Goal: Information Seeking & Learning: Learn about a topic

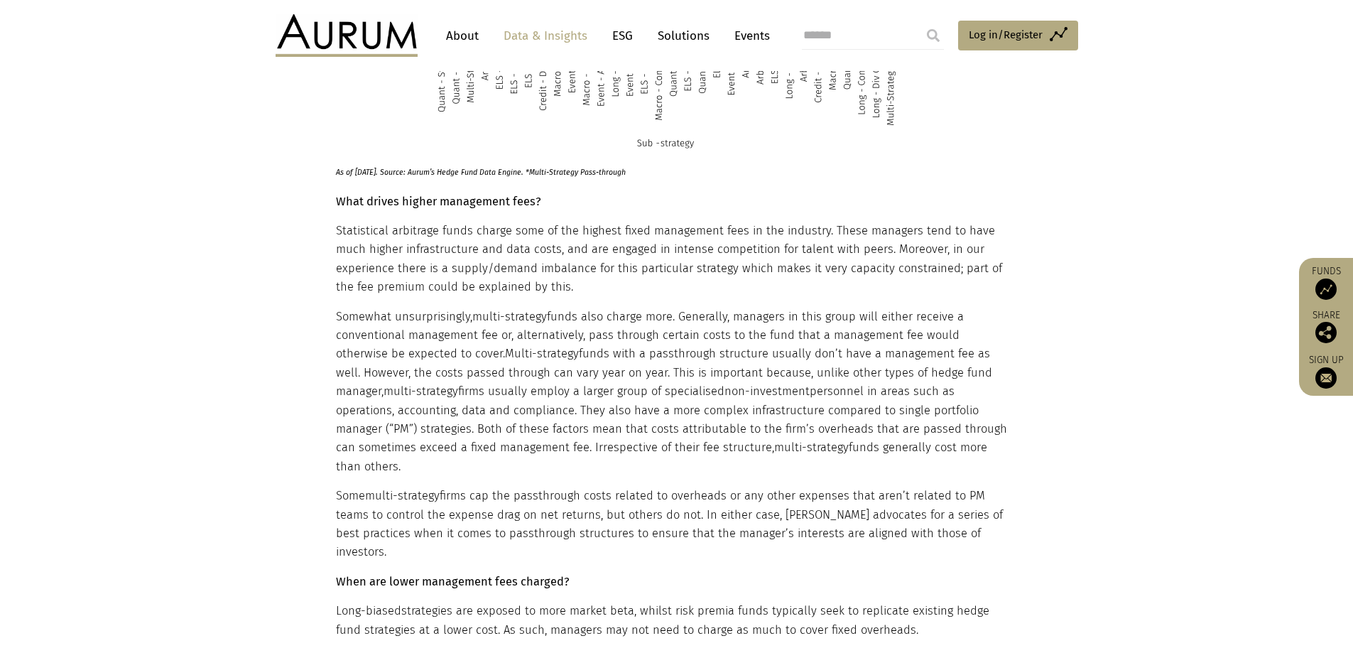
scroll to position [3338, 0]
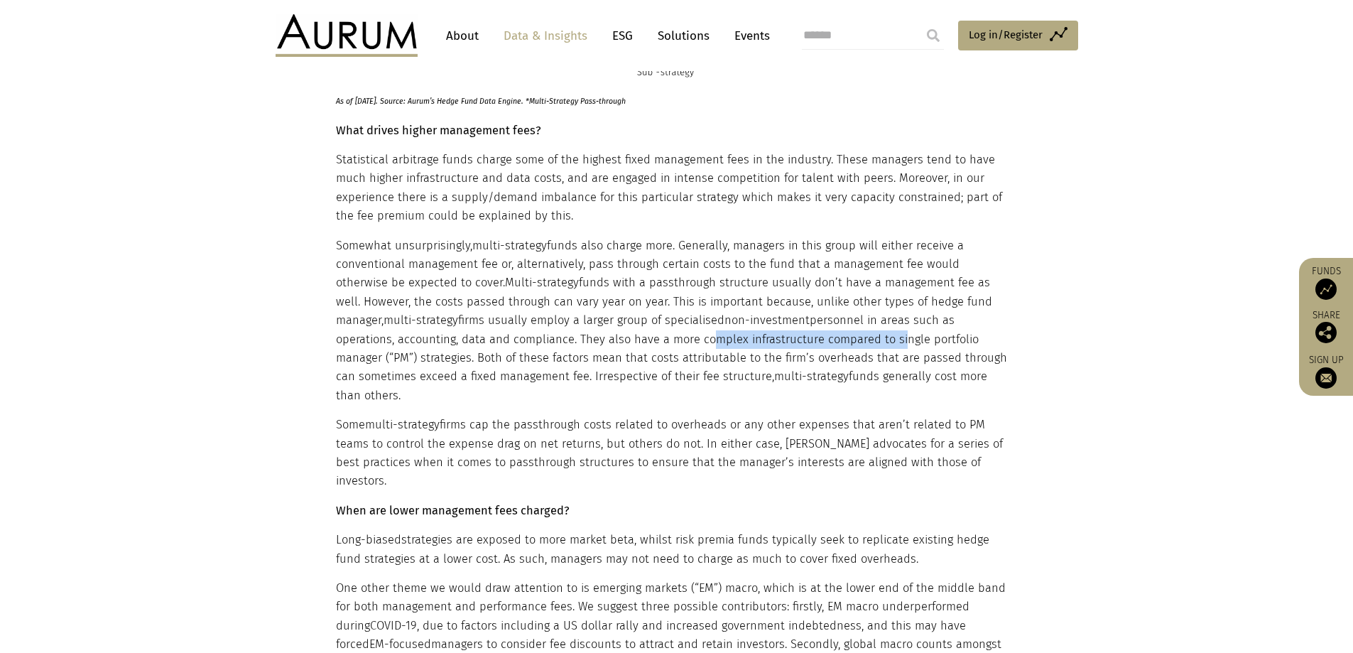
drag, startPoint x: 525, startPoint y: 335, endPoint x: 715, endPoint y: 336, distance: 190.3
click at [715, 336] on p "Somewhat unsurprisingly, multi-strategy funds also charge more. Generally, mana…" at bounding box center [675, 321] width 678 height 169
click at [705, 354] on p "Somewhat unsurprisingly, multi-strategy funds also charge more. Generally, mana…" at bounding box center [675, 321] width 678 height 169
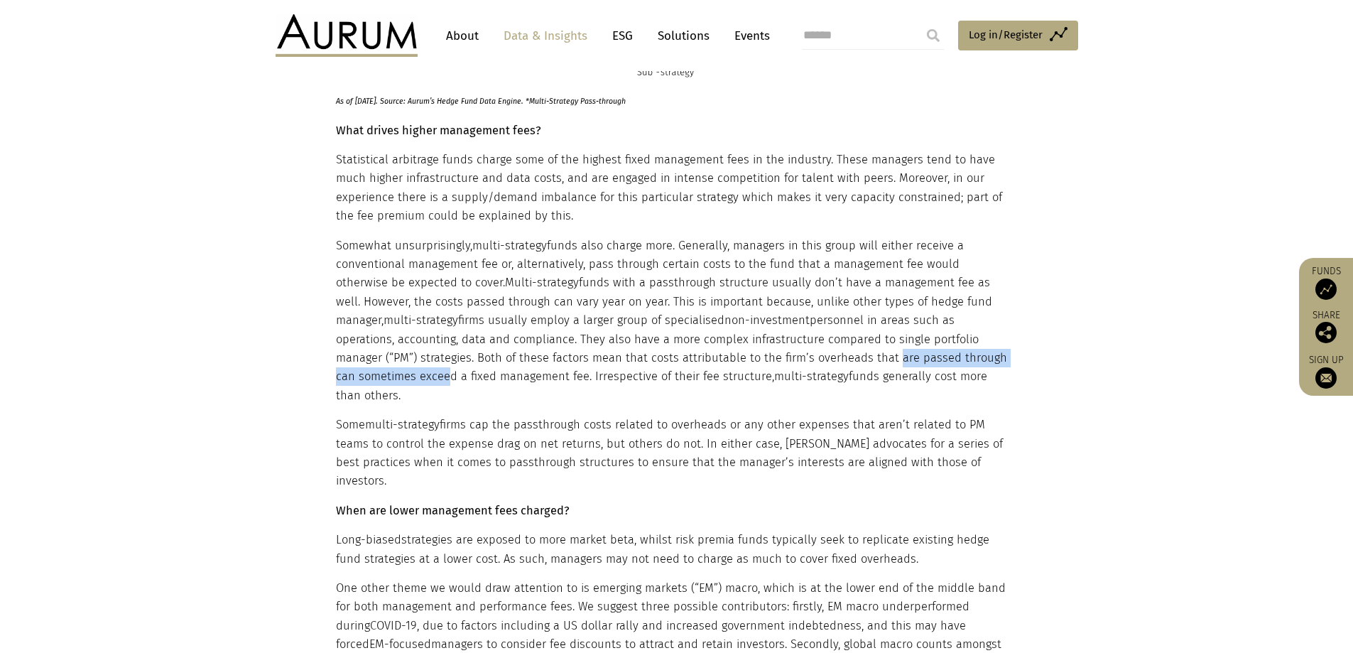
drag, startPoint x: 670, startPoint y: 355, endPoint x: 884, endPoint y: 359, distance: 214.5
click at [884, 358] on p "Somewhat unsurprisingly, multi-strategy funds also charge more. Generally, mana…" at bounding box center [675, 321] width 678 height 169
click at [824, 368] on p "Somewhat unsurprisingly, multi-strategy funds also charge more. Generally, mana…" at bounding box center [675, 321] width 678 height 169
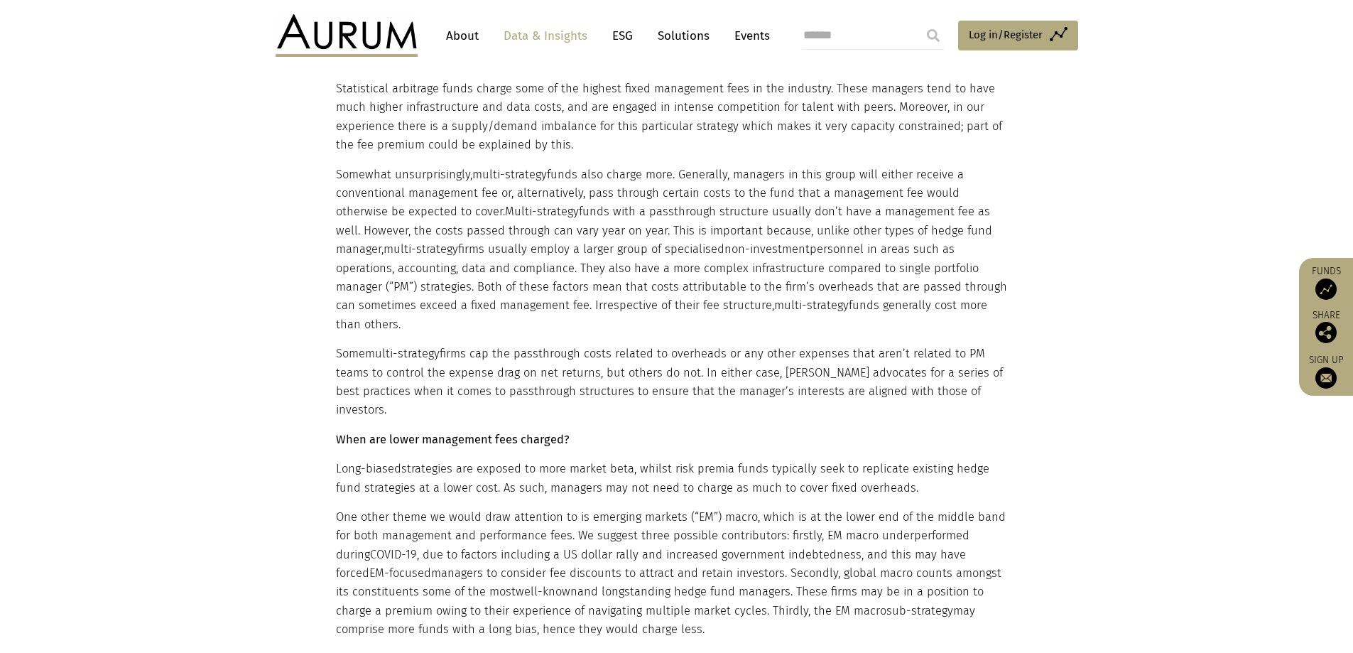
click at [825, 344] on p "Some multi-strategy firms cap the passthrough costs related to overheads or any…" at bounding box center [675, 381] width 678 height 75
drag, startPoint x: 345, startPoint y: 360, endPoint x: 663, endPoint y: 353, distance: 317.6
click at [663, 353] on p "Some multi-strategy firms cap the passthrough costs related to overheads or any…" at bounding box center [675, 381] width 678 height 75
click at [675, 366] on p "Some multi-strategy firms cap the passthrough costs related to overheads or any…" at bounding box center [675, 381] width 678 height 75
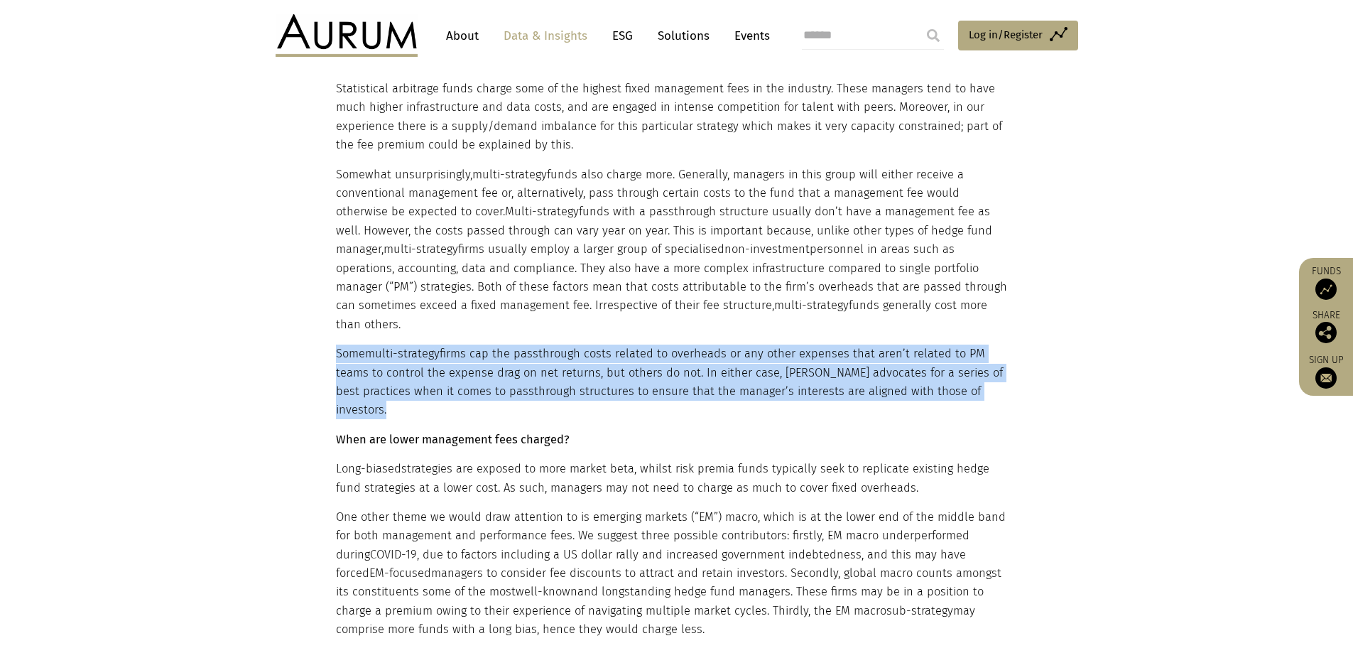
click at [675, 366] on p "Some multi-strategy firms cap the passthrough costs related to overheads or any…" at bounding box center [675, 381] width 678 height 75
click at [661, 363] on p "Some multi-strategy firms cap the passthrough costs related to overheads or any…" at bounding box center [675, 381] width 678 height 75
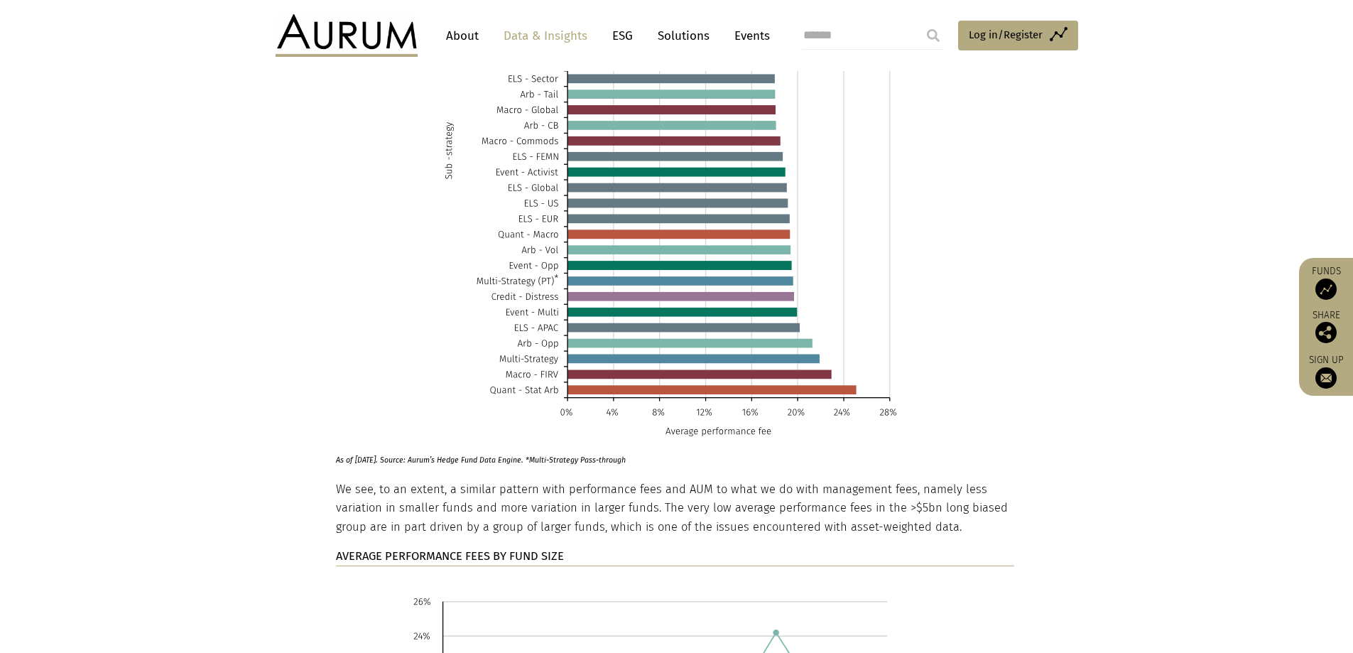
scroll to position [5398, 0]
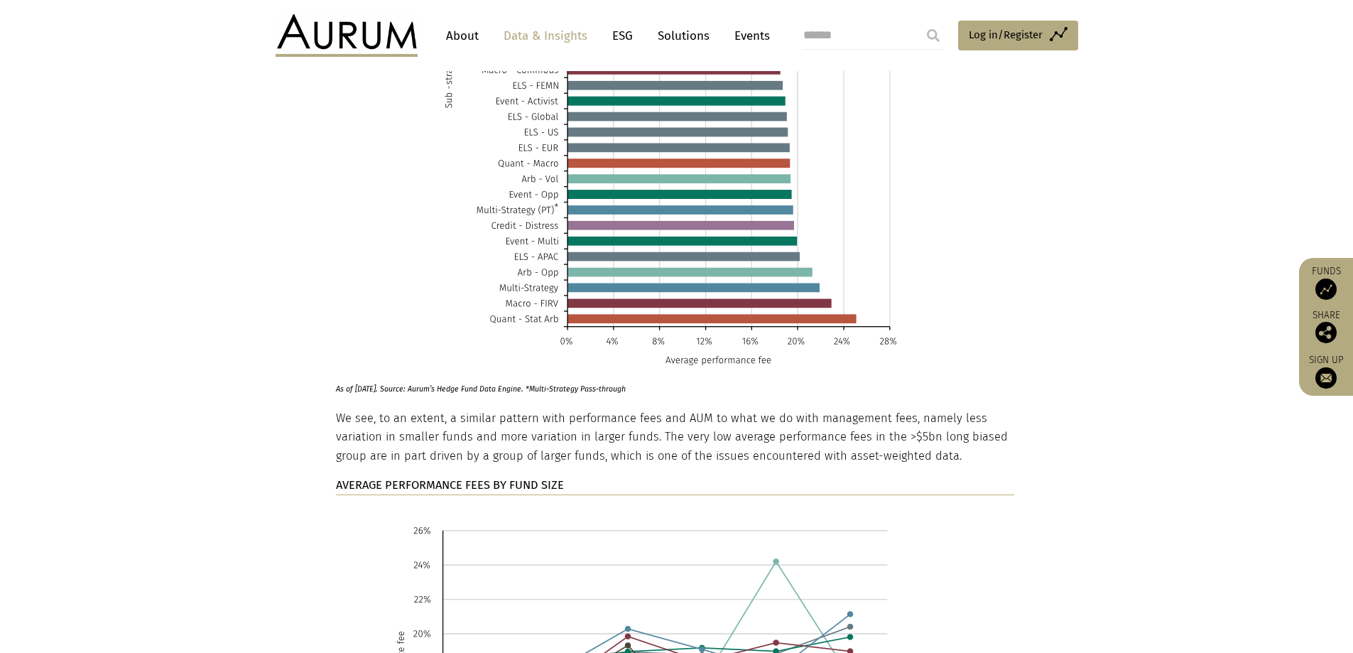
click at [719, 409] on p "We see, to an extent, a similar pattern with performance fees and AUM to what w…" at bounding box center [675, 437] width 678 height 56
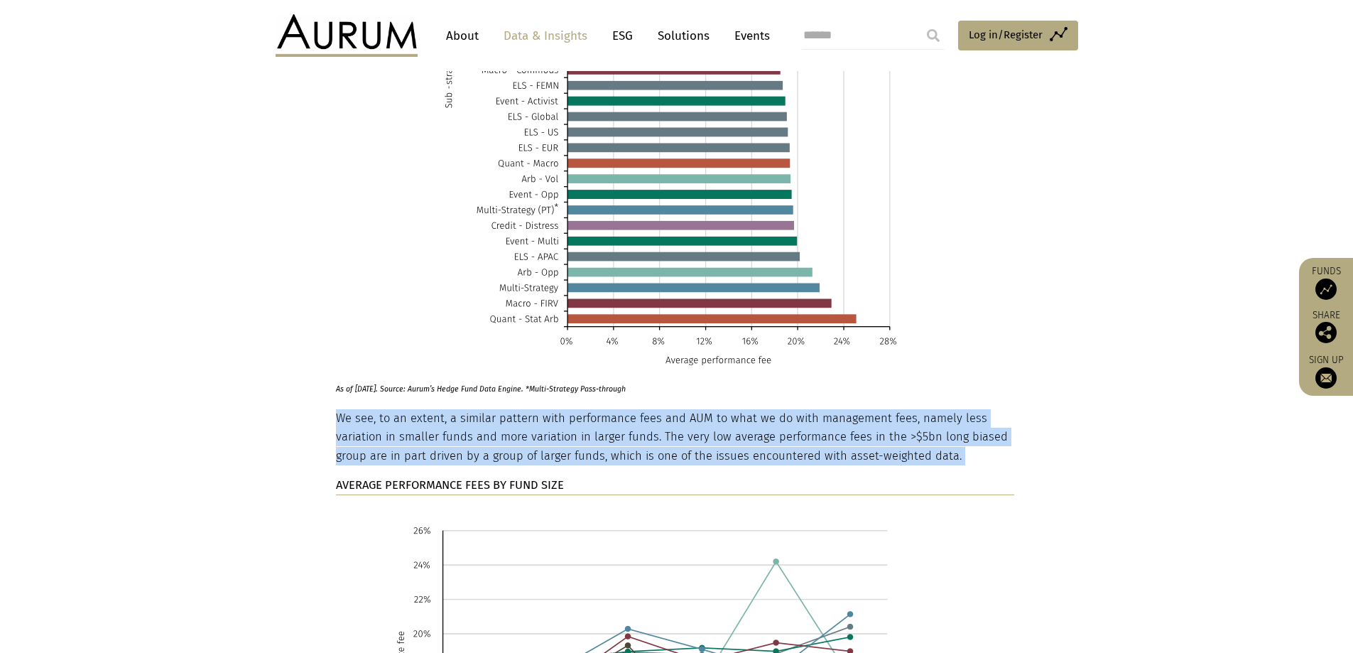
click at [700, 409] on p "We see, to an extent, a similar pattern with performance fees and AUM to what w…" at bounding box center [675, 437] width 678 height 56
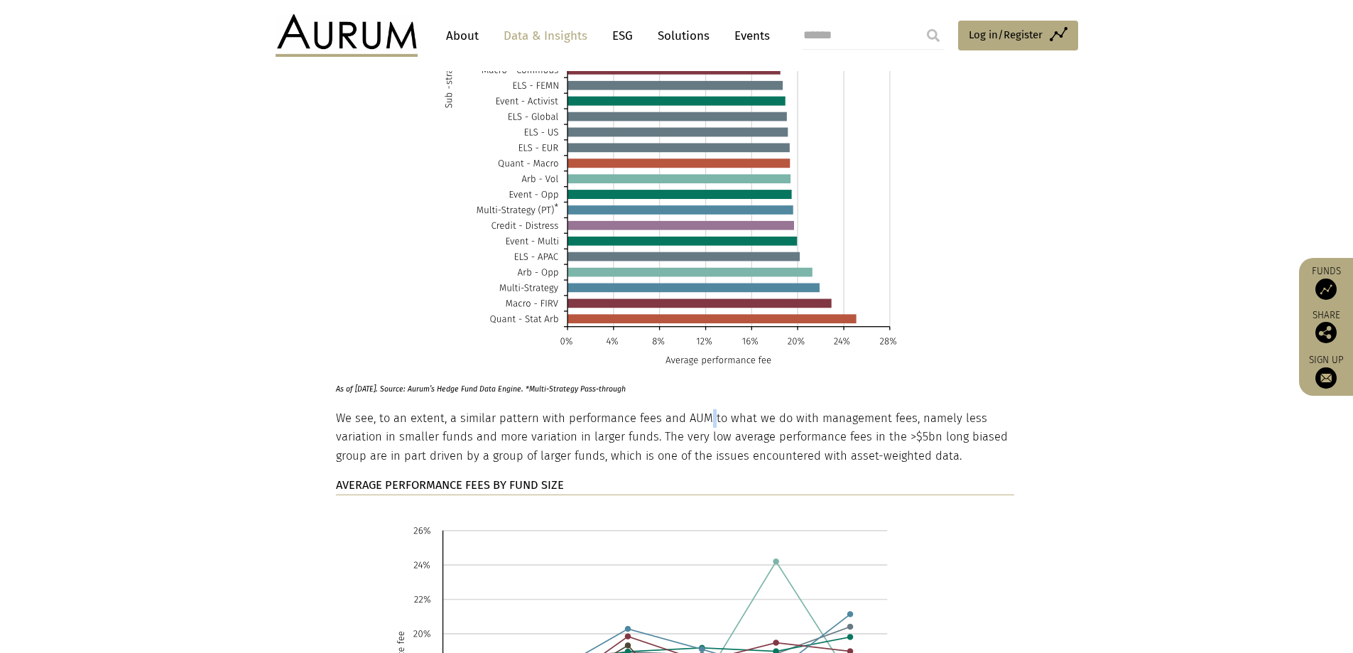
click at [700, 409] on p "We see, to an extent, a similar pattern with performance fees and AUM to what w…" at bounding box center [675, 437] width 678 height 56
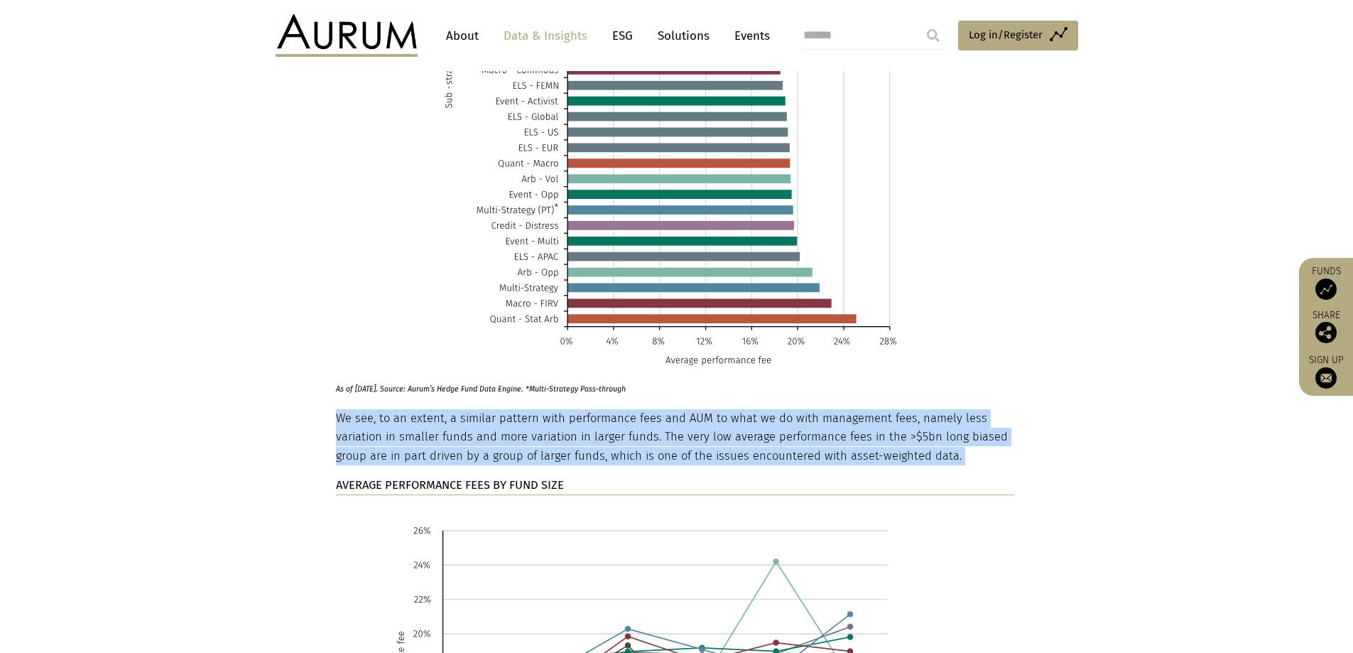
click at [700, 409] on p "We see, to an extent, a similar pattern with performance fees and AUM to what w…" at bounding box center [675, 437] width 678 height 56
click at [684, 409] on p "We see, to an extent, a similar pattern with performance fees and AUM to what w…" at bounding box center [675, 437] width 678 height 56
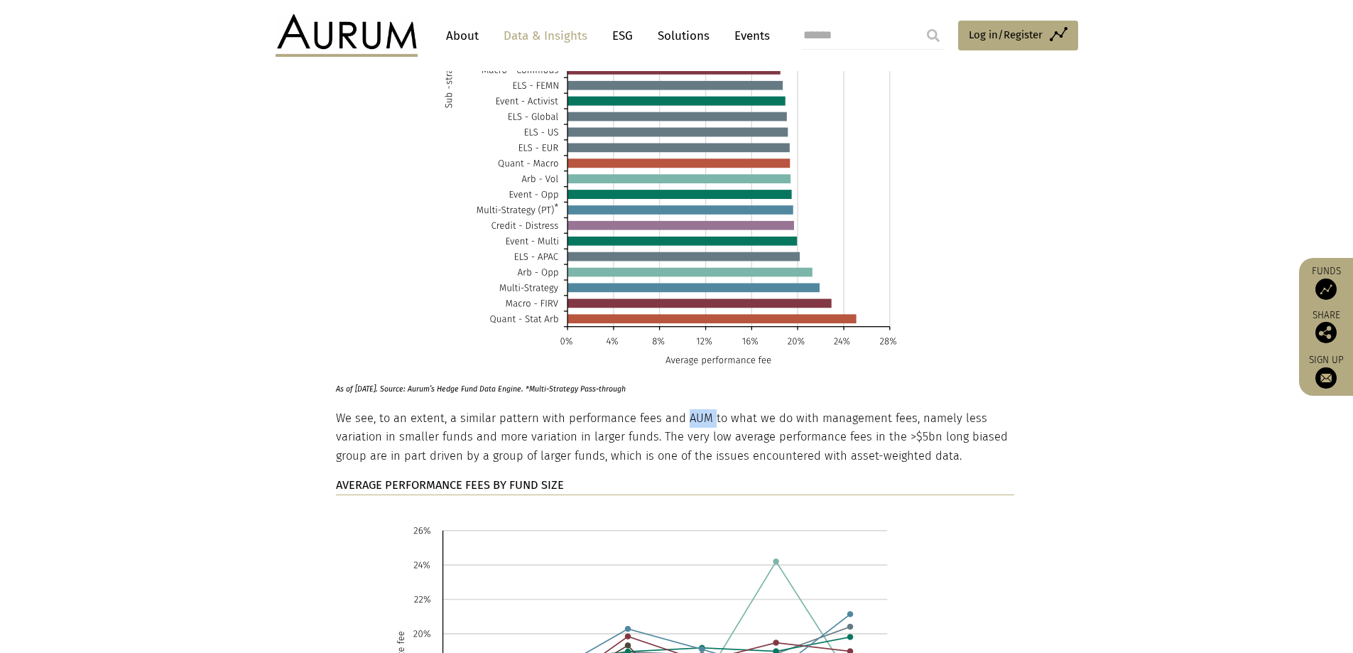
click at [684, 409] on p "We see, to an extent, a similar pattern with performance fees and AUM to what w…" at bounding box center [675, 437] width 678 height 56
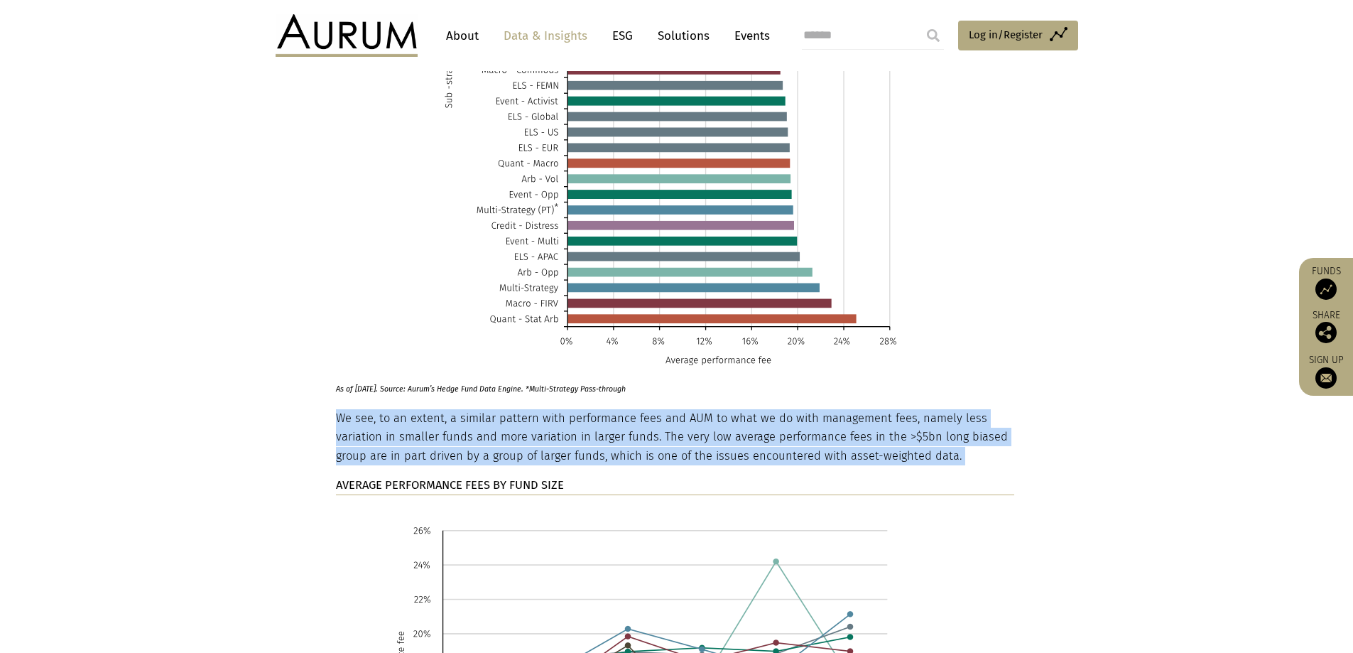
click at [669, 409] on p "We see, to an extent, a similar pattern with performance fees and AUM to what w…" at bounding box center [675, 437] width 678 height 56
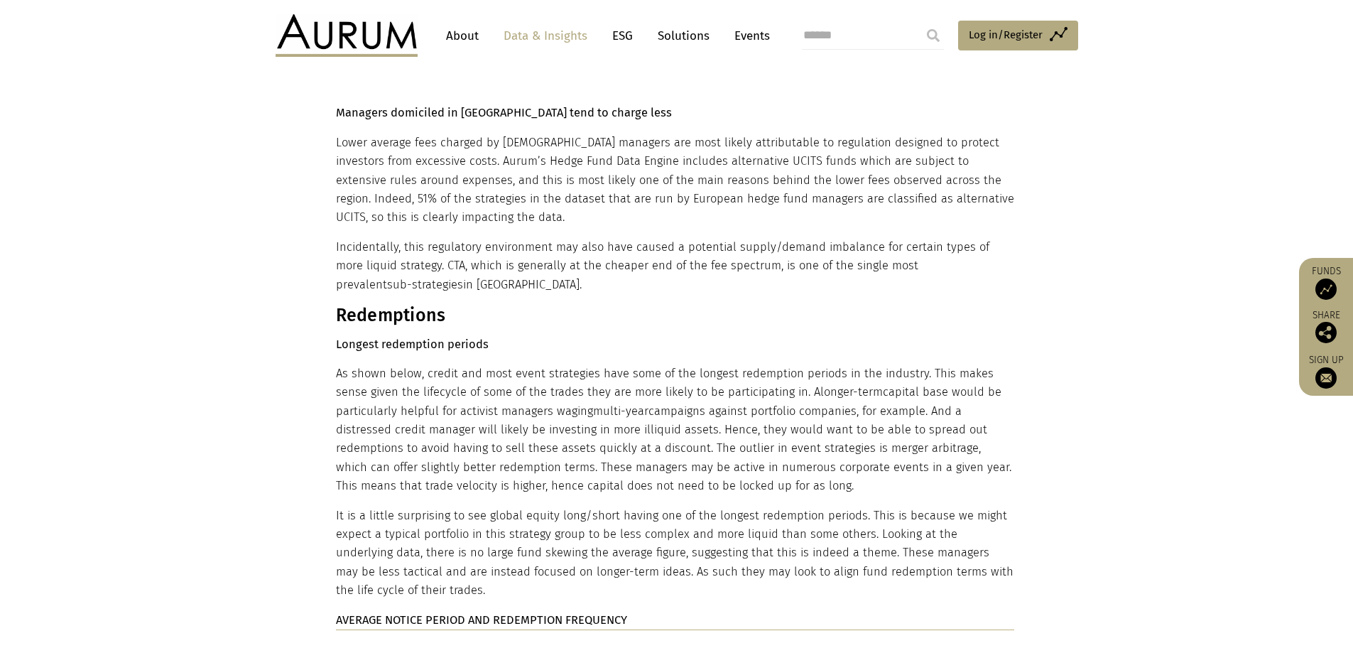
scroll to position [6818, 0]
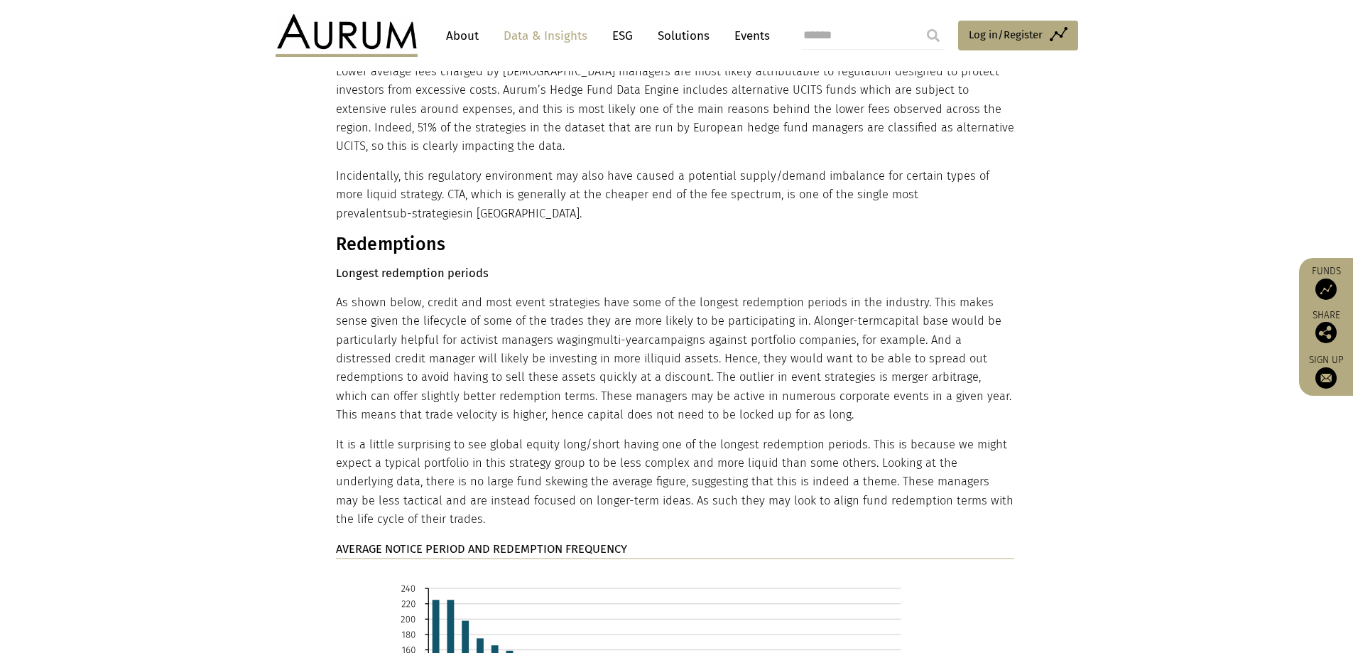
click at [513, 435] on p "It is a little surprising to see global equity long/short having one of the lon…" at bounding box center [675, 482] width 678 height 94
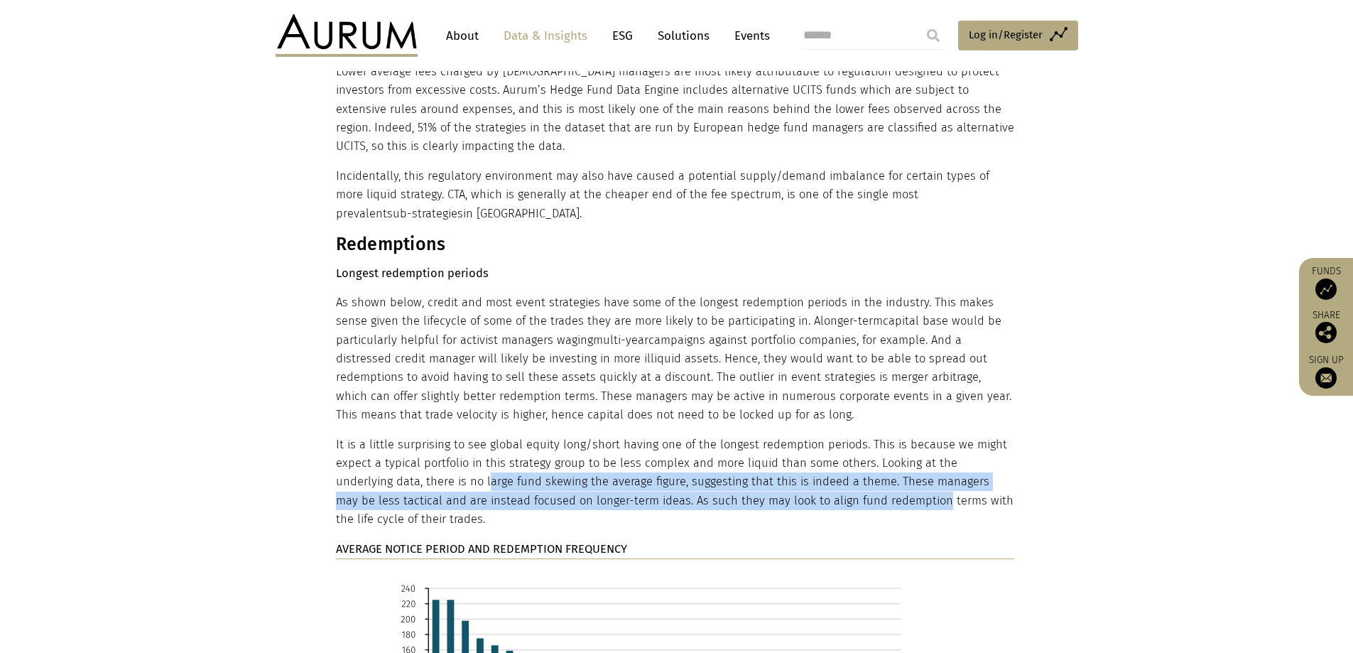
drag, startPoint x: 430, startPoint y: 388, endPoint x: 873, endPoint y: 404, distance: 443.5
click at [873, 435] on p "It is a little surprising to see global equity long/short having one of the lon…" at bounding box center [675, 482] width 678 height 94
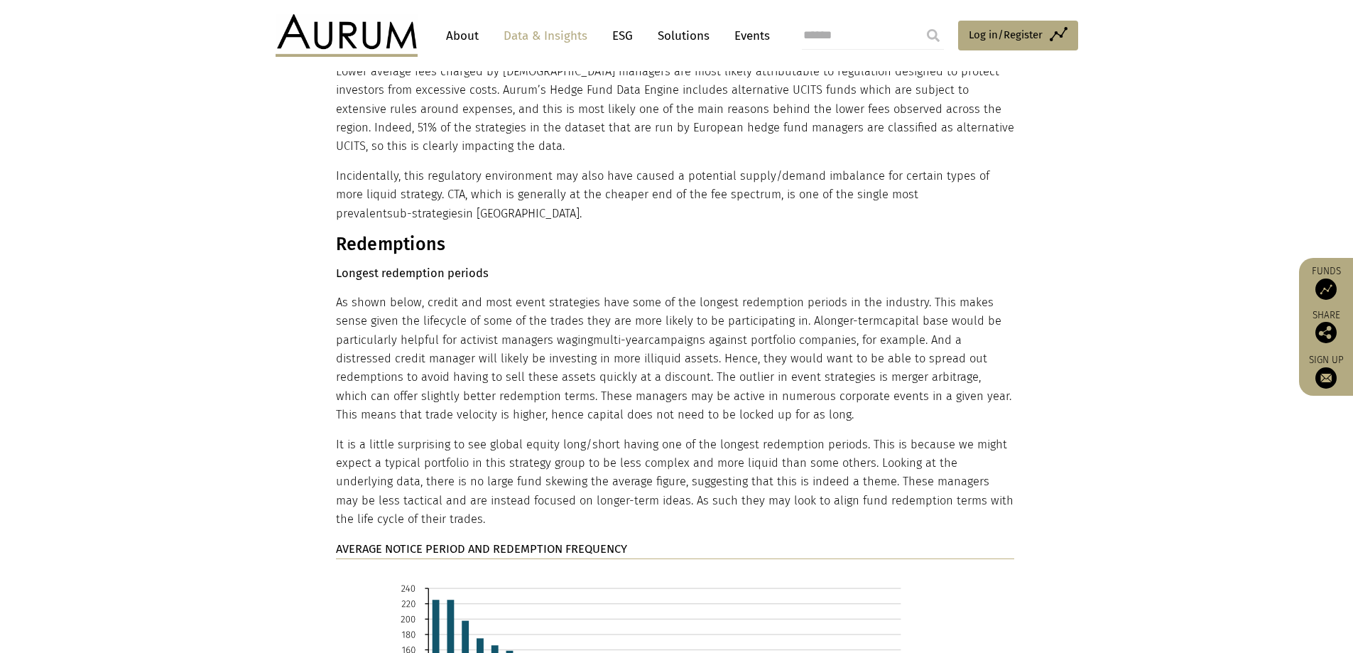
click at [999, 435] on p "It is a little surprising to see global equity long/short having one of the lon…" at bounding box center [675, 482] width 678 height 94
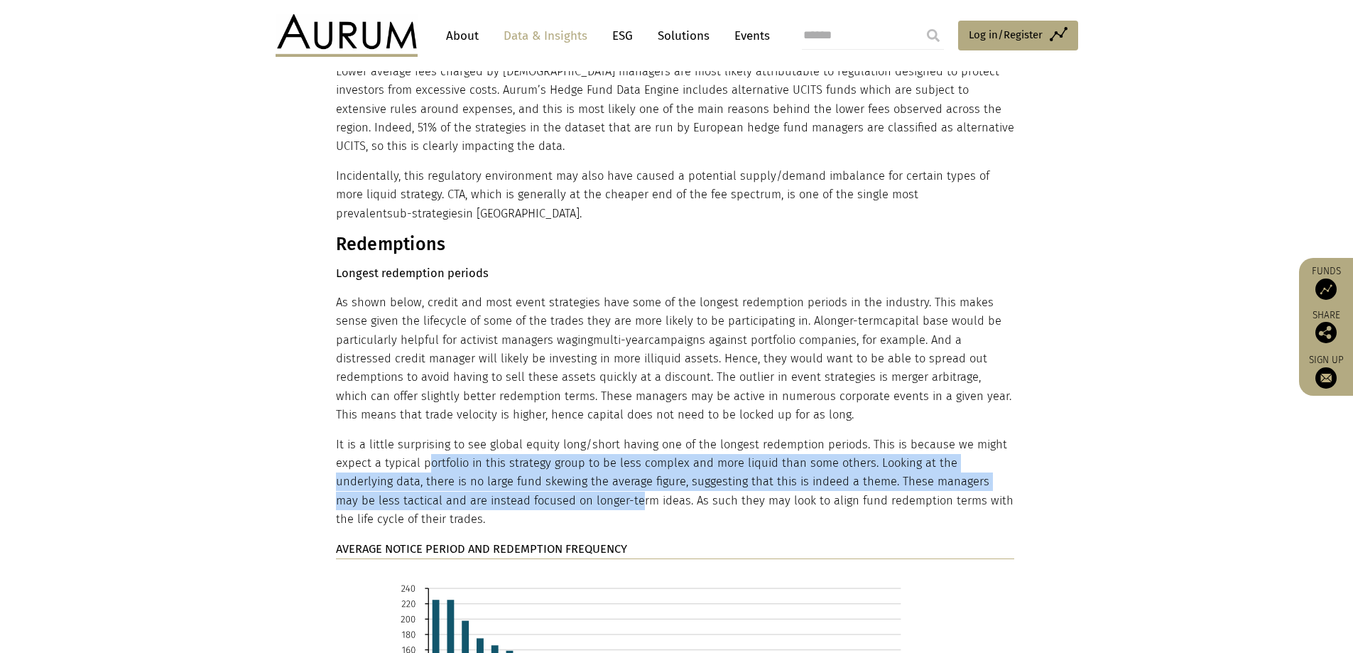
drag, startPoint x: 425, startPoint y: 364, endPoint x: 571, endPoint y: 415, distance: 155.0
click at [571, 435] on p "It is a little surprising to see global equity long/short having one of the lon…" at bounding box center [675, 482] width 678 height 94
click at [566, 435] on p "It is a little surprising to see global equity long/short having one of the lon…" at bounding box center [675, 482] width 678 height 94
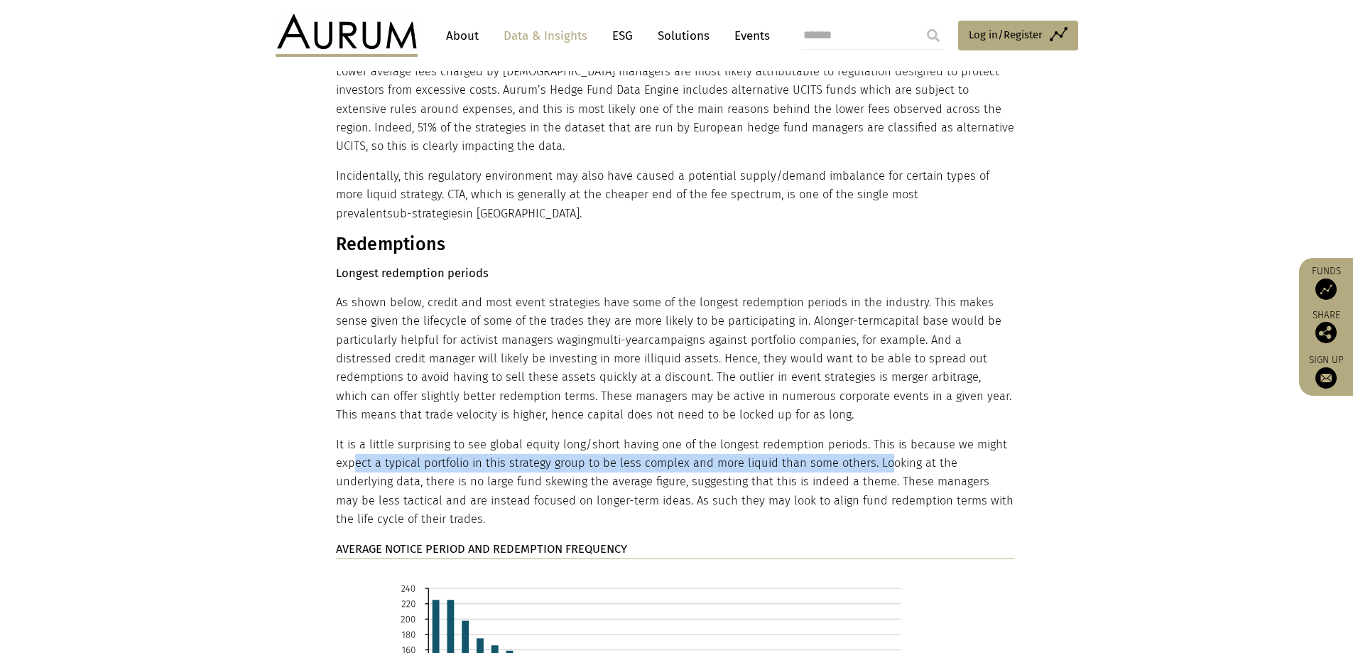
drag, startPoint x: 351, startPoint y: 366, endPoint x: 657, endPoint y: 375, distance: 306.2
click at [874, 435] on p "It is a little surprising to see global equity long/short having one of the lon…" at bounding box center [675, 482] width 678 height 94
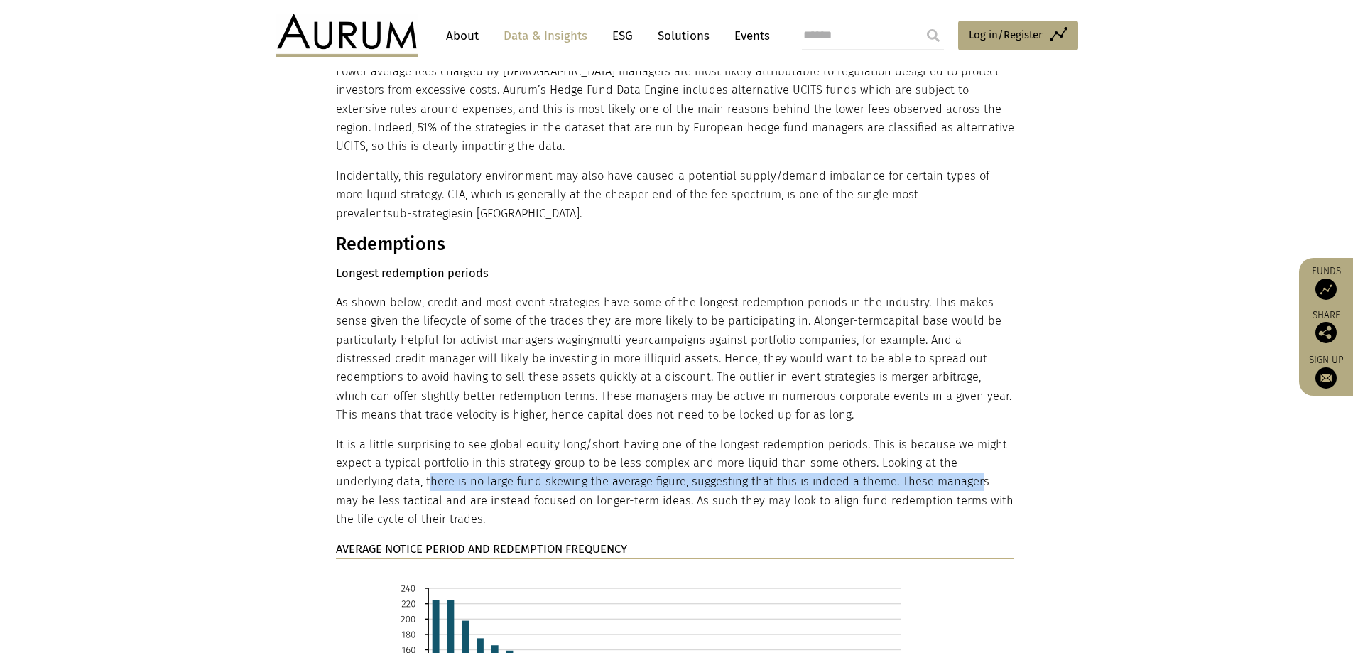
drag, startPoint x: 367, startPoint y: 386, endPoint x: 908, endPoint y: 389, distance: 541.2
click at [910, 435] on p "It is a little surprising to see global equity long/short having one of the lon…" at bounding box center [675, 482] width 678 height 94
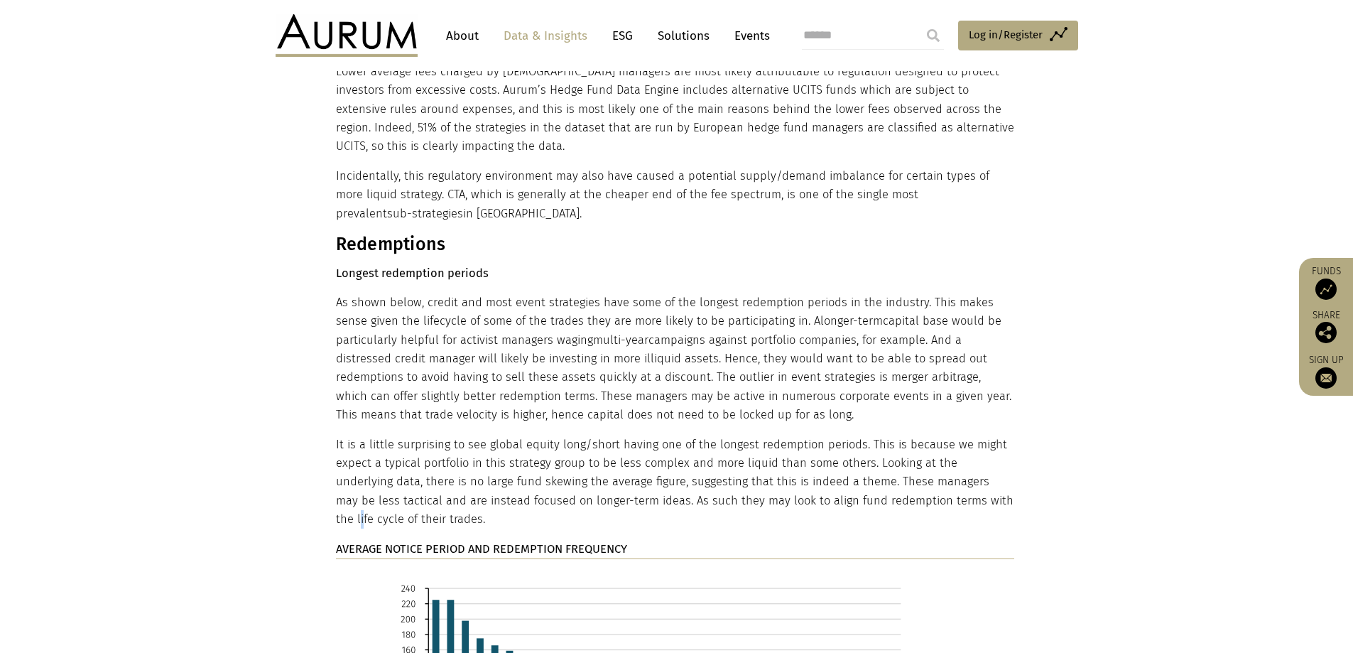
click at [957, 435] on p "It is a little surprising to see global equity long/short having one of the lon…" at bounding box center [675, 482] width 678 height 94
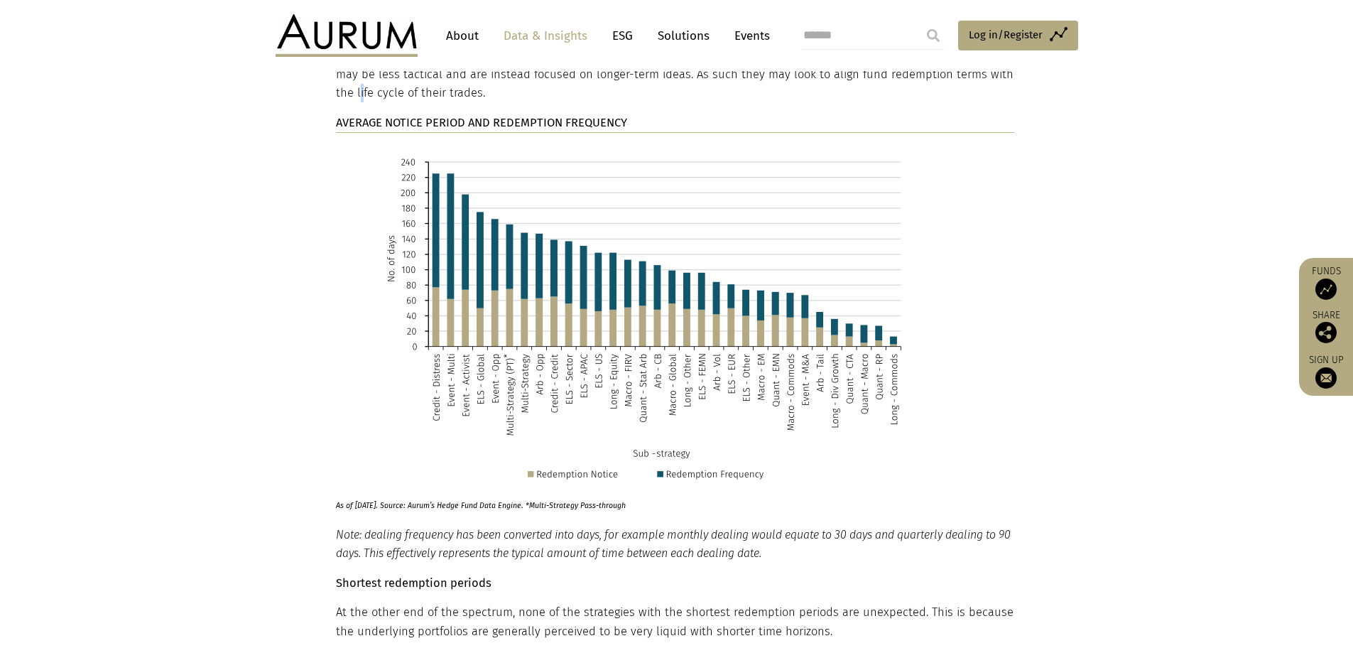
scroll to position [7315, 0]
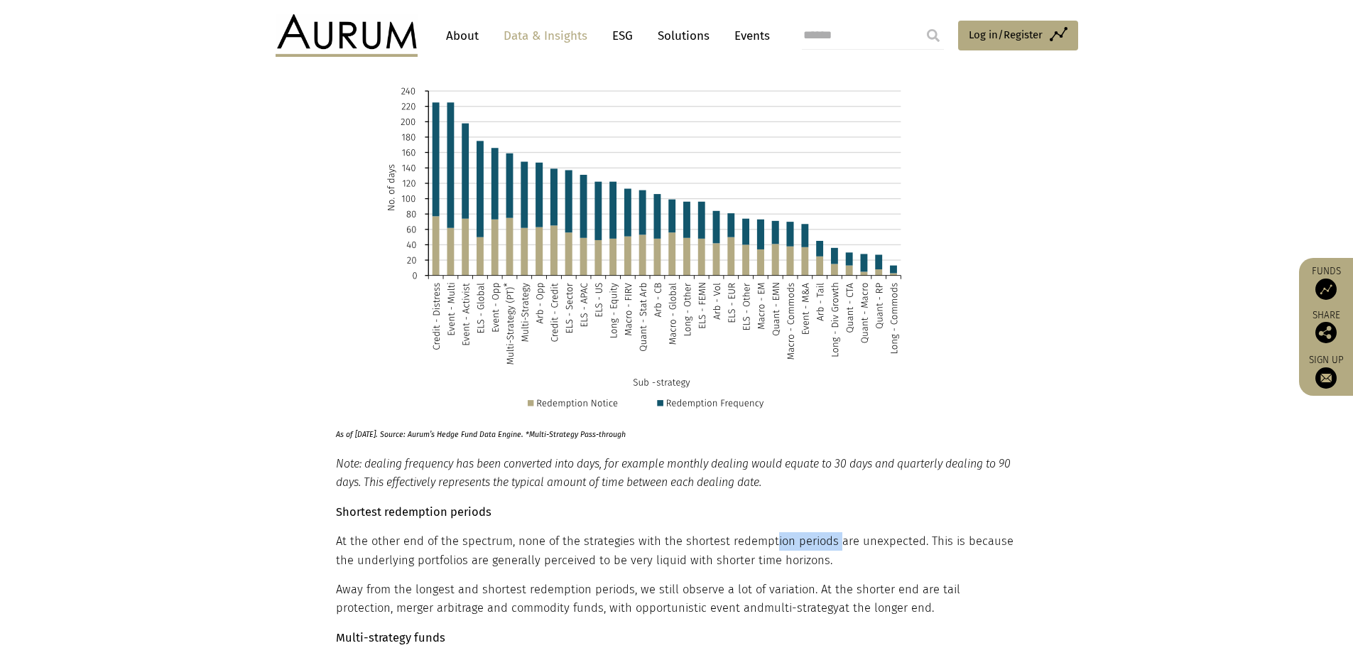
drag, startPoint x: 832, startPoint y: 454, endPoint x: 768, endPoint y: 454, distance: 63.2
click at [768, 532] on p "At the other end of the spectrum, none of the strategies with the shortest rede…" at bounding box center [675, 551] width 678 height 38
click at [719, 532] on p "At the other end of the spectrum, none of the strategies with the shortest rede…" at bounding box center [675, 551] width 678 height 38
drag, startPoint x: 766, startPoint y: 461, endPoint x: 528, endPoint y: 463, distance: 237.2
click at [528, 532] on p "At the other end of the spectrum, none of the strategies with the shortest rede…" at bounding box center [675, 551] width 678 height 38
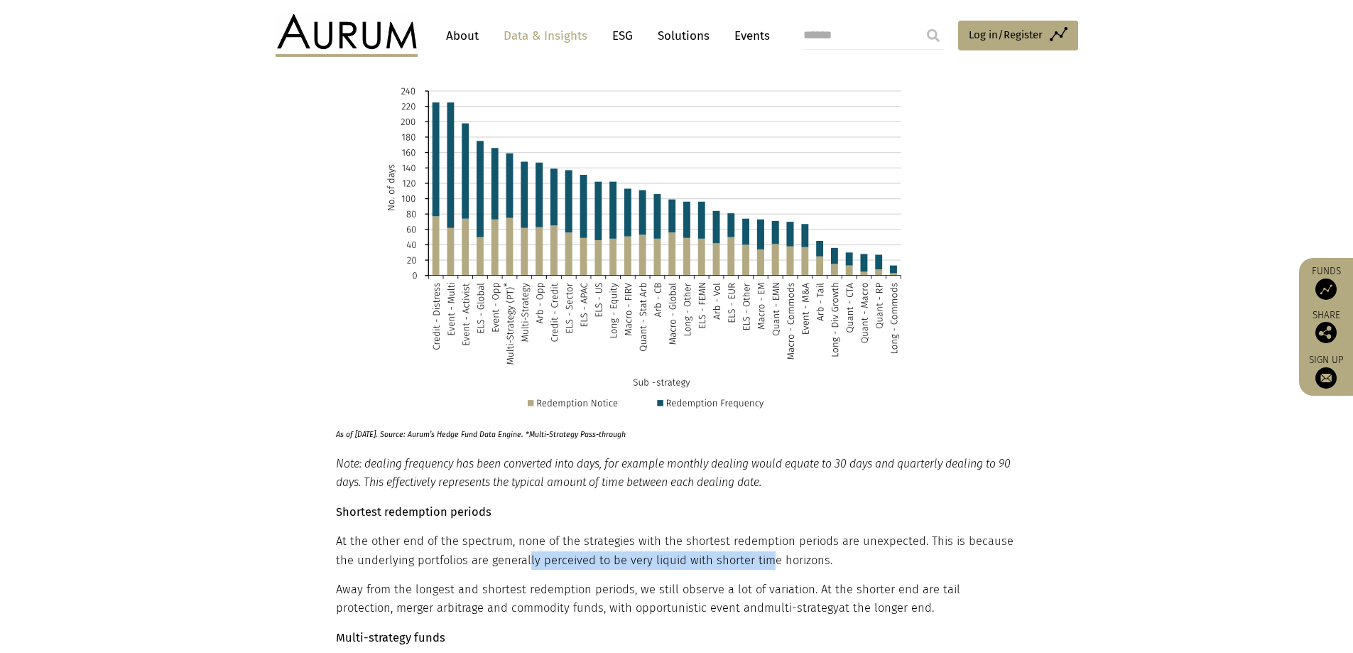
click at [536, 532] on p "At the other end of the spectrum, none of the strategies with the shortest rede…" at bounding box center [675, 551] width 678 height 38
click at [507, 532] on p "At the other end of the spectrum, none of the strategies with the shortest rede…" at bounding box center [675, 551] width 678 height 38
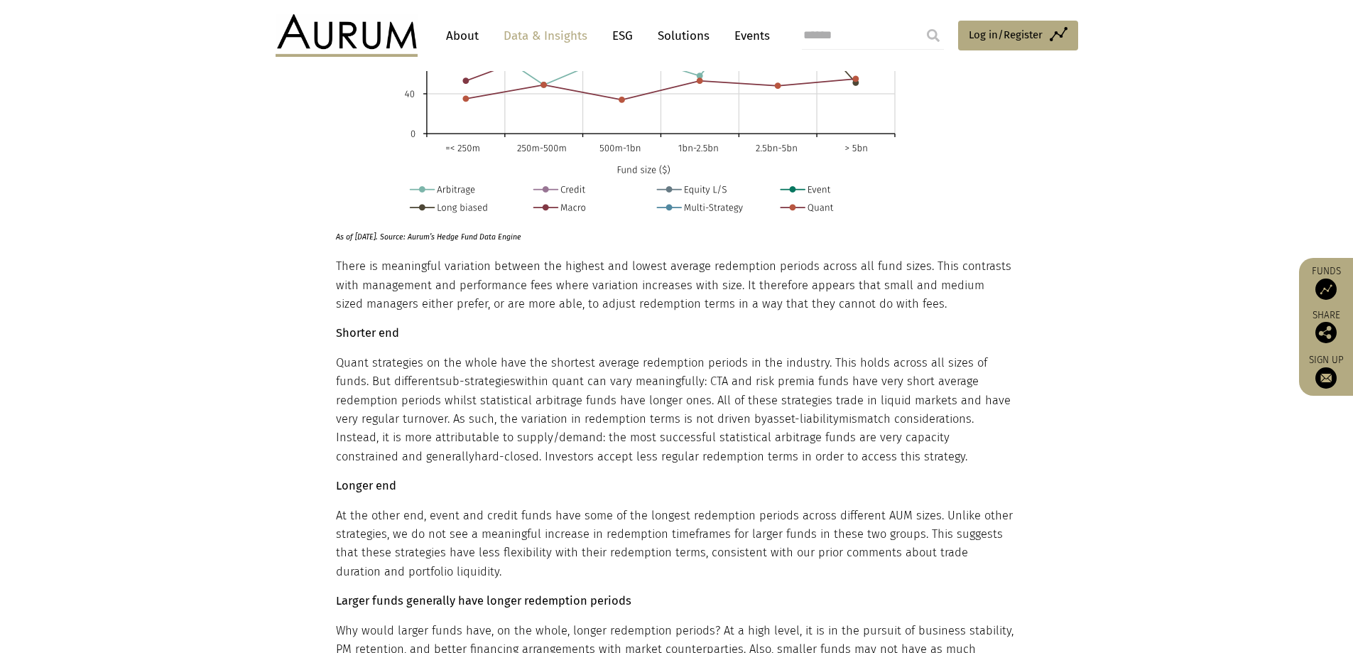
scroll to position [8452, 0]
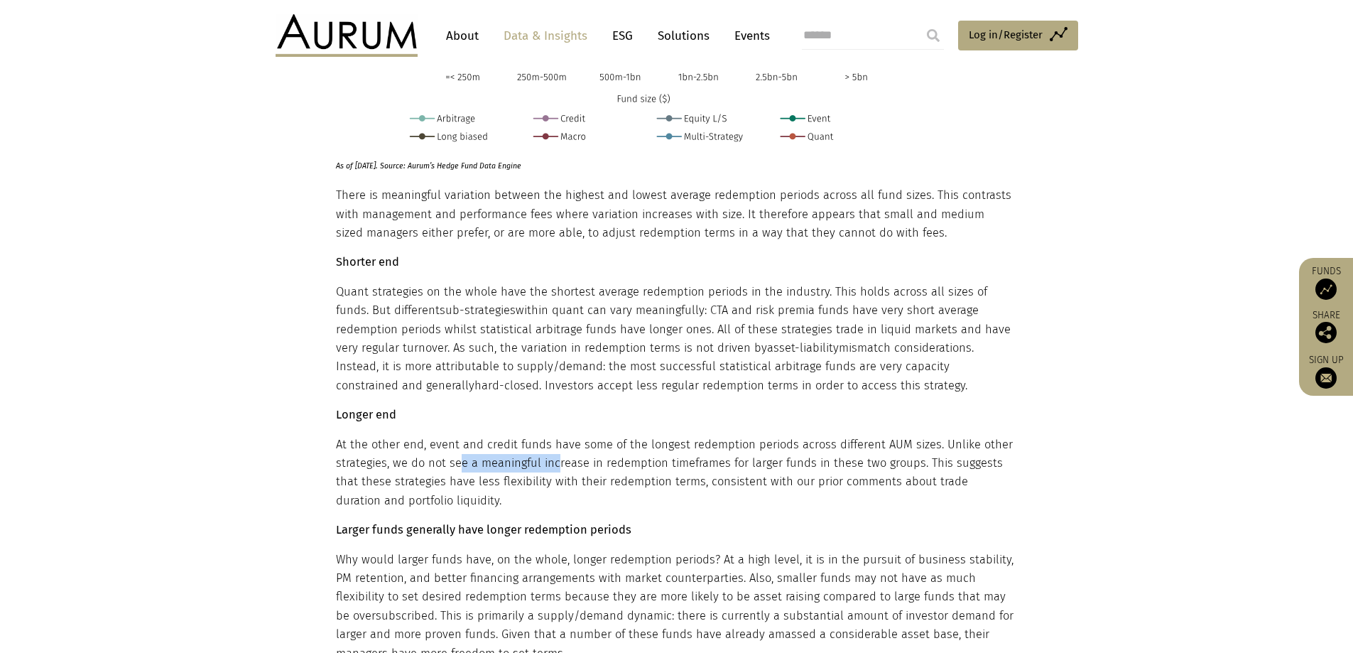
drag, startPoint x: 462, startPoint y: 368, endPoint x: 555, endPoint y: 368, distance: 93.0
click at [555, 435] on p "At the other end, event and credit funds have some of the longest redemption pe…" at bounding box center [675, 472] width 678 height 75
click at [559, 435] on p "At the other end, event and credit funds have some of the longest redemption pe…" at bounding box center [675, 472] width 678 height 75
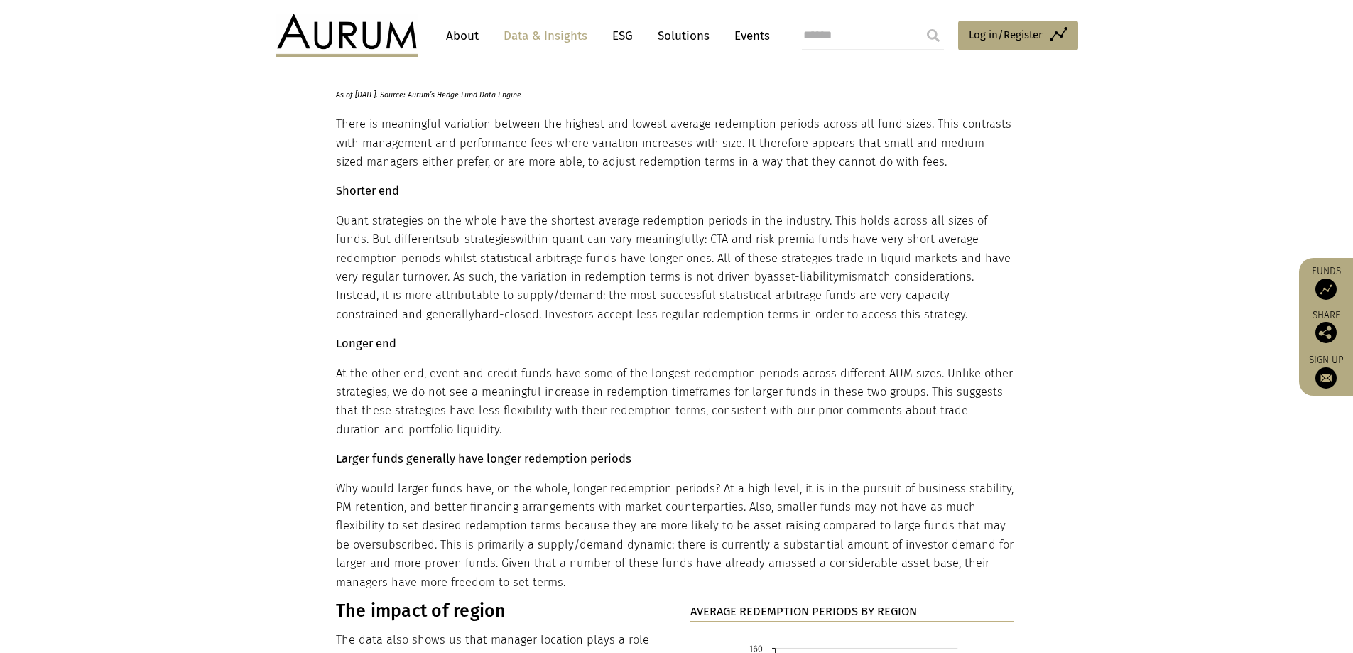
scroll to position [8594, 0]
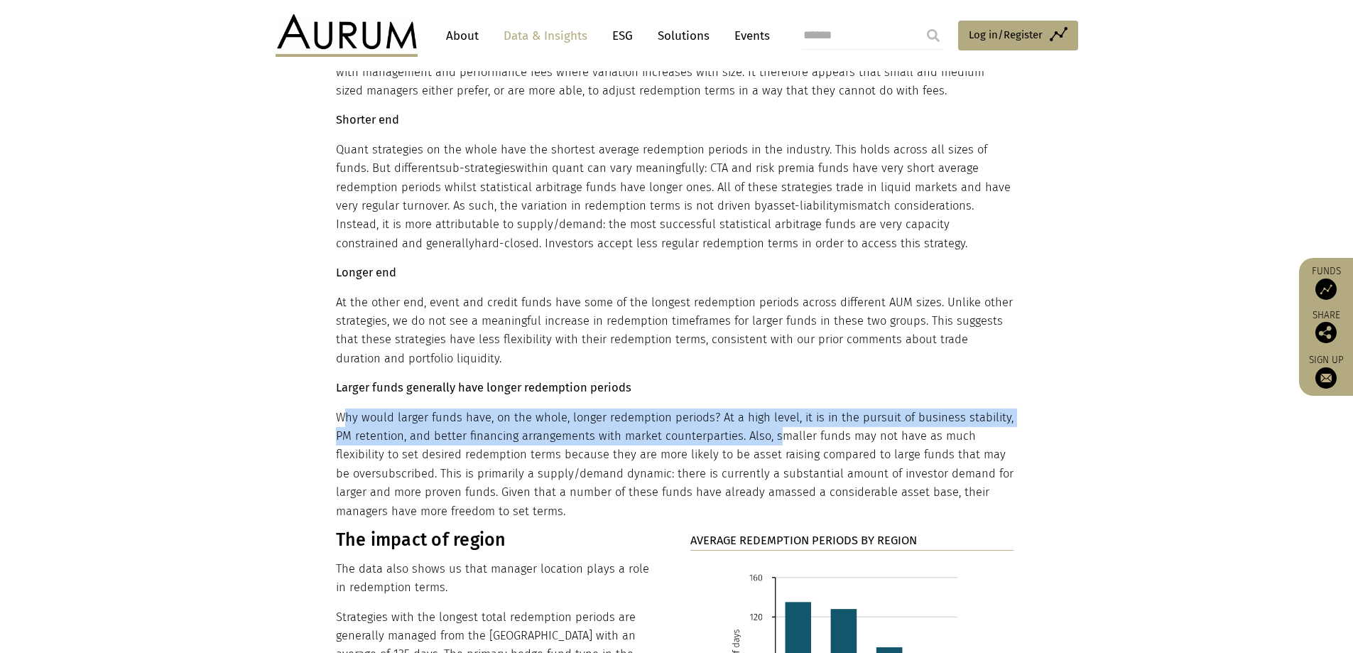
drag, startPoint x: 355, startPoint y: 329, endPoint x: 775, endPoint y: 339, distance: 419.9
click at [775, 408] on p "Why would larger funds have, on the whole, longer redemption periods? At a high…" at bounding box center [675, 464] width 678 height 112
click at [423, 408] on p "Why would larger funds have, on the whole, longer redemption periods? At a high…" at bounding box center [675, 464] width 678 height 112
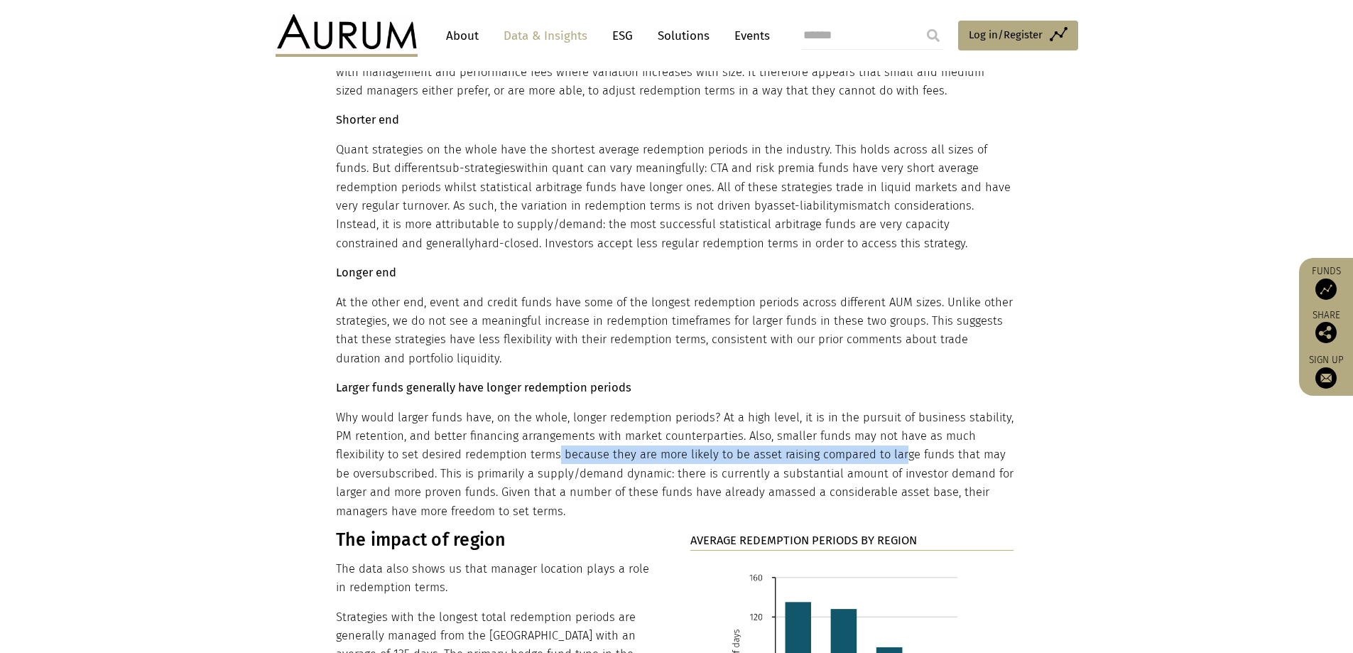
drag, startPoint x: 505, startPoint y: 359, endPoint x: 841, endPoint y: 370, distance: 336.1
click at [841, 408] on p "Why would larger funds have, on the whole, longer redemption periods? At a high…" at bounding box center [675, 464] width 678 height 112
click at [571, 408] on p "Why would larger funds have, on the whole, longer redemption periods? At a high…" at bounding box center [675, 464] width 678 height 112
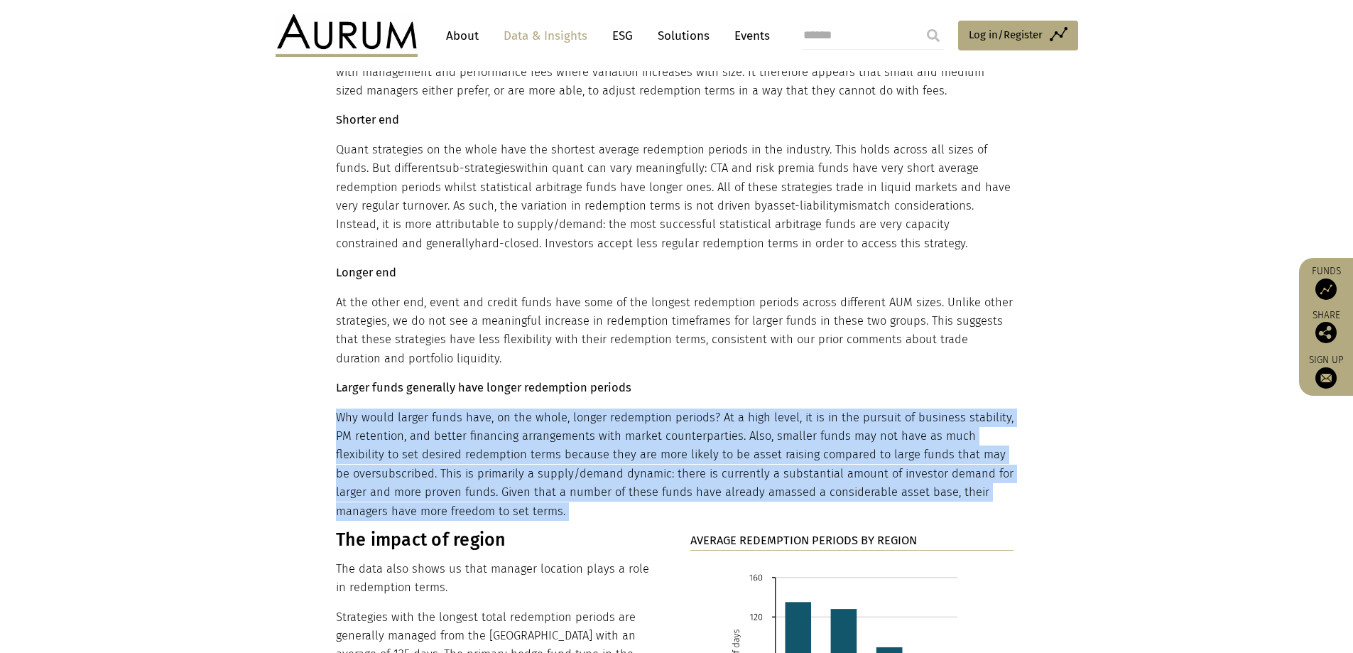
click at [571, 408] on p "Why would larger funds have, on the whole, longer redemption periods? At a high…" at bounding box center [675, 464] width 678 height 112
click at [575, 408] on p "Why would larger funds have, on the whole, longer redemption periods? At a high…" at bounding box center [675, 464] width 678 height 112
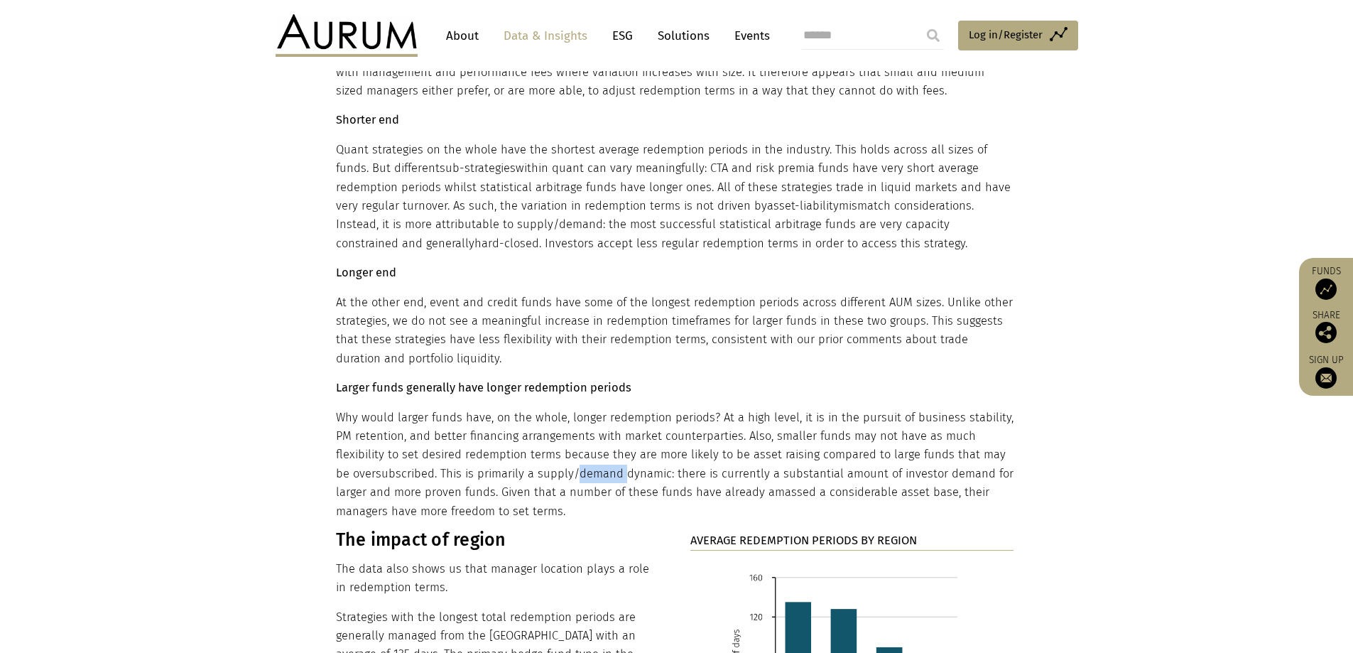
click at [575, 408] on p "Why would larger funds have, on the whole, longer redemption periods? At a high…" at bounding box center [675, 464] width 678 height 112
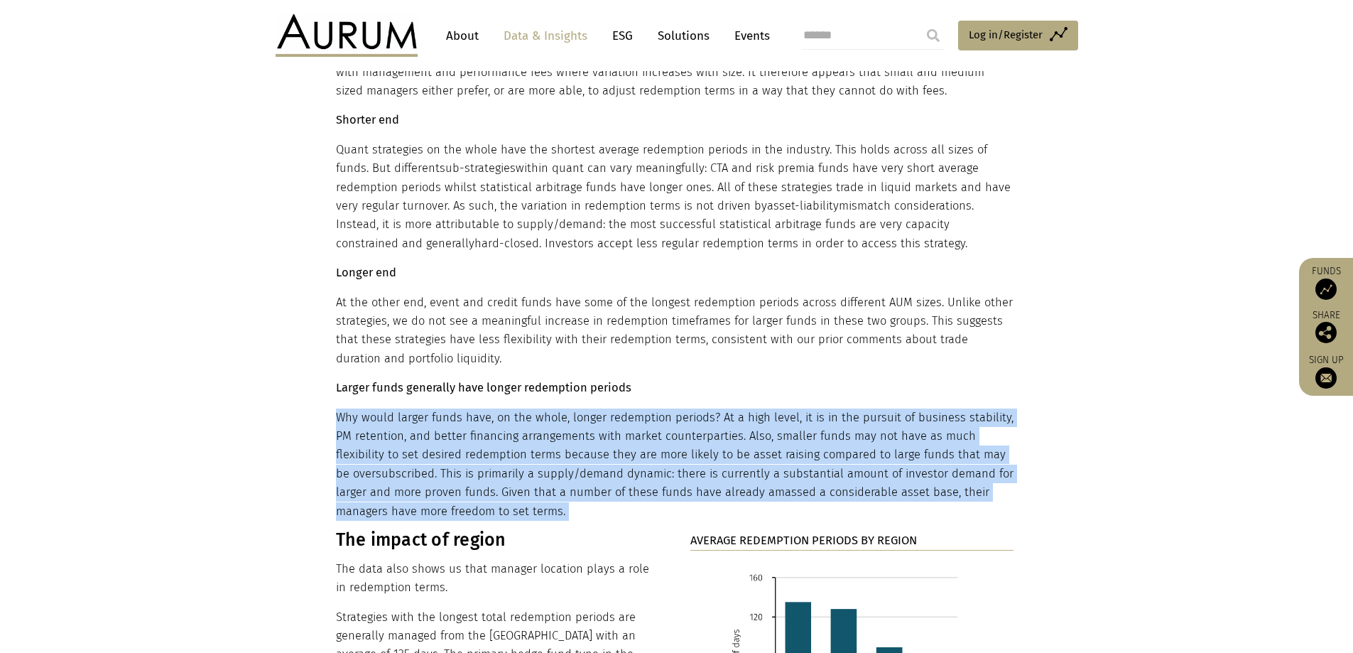
click at [575, 408] on p "Why would larger funds have, on the whole, longer redemption periods? At a high…" at bounding box center [675, 464] width 678 height 112
click at [612, 408] on p "Why would larger funds have, on the whole, longer redemption periods? At a high…" at bounding box center [675, 464] width 678 height 112
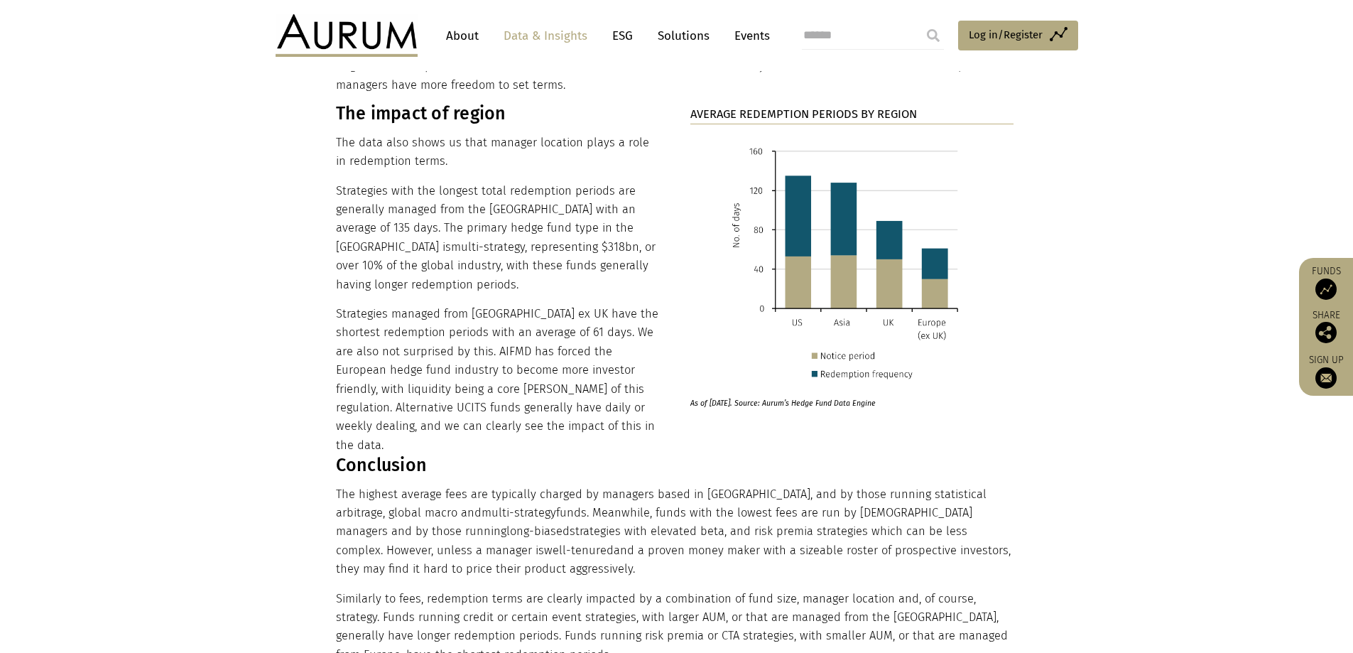
scroll to position [9091, 0]
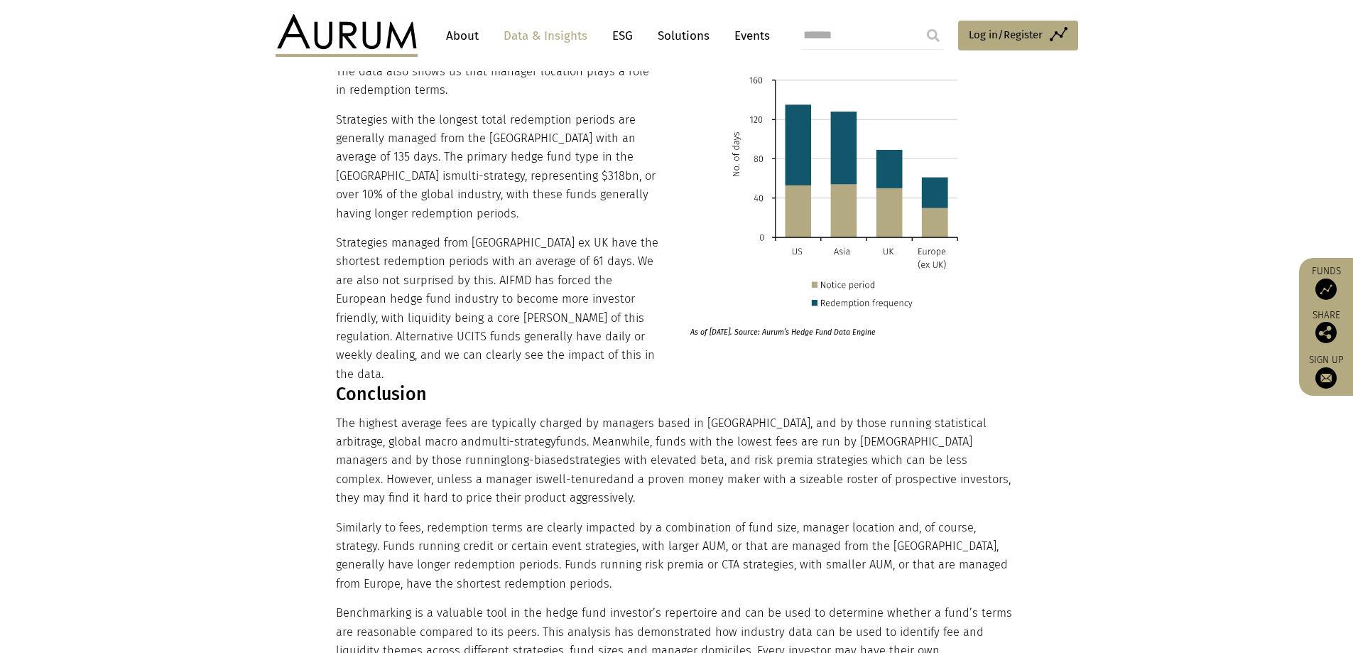
drag, startPoint x: 344, startPoint y: 297, endPoint x: 485, endPoint y: 366, distance: 156.6
click at [485, 414] on p "The highest average fees are typically charged by managers based in [GEOGRAPHIC…" at bounding box center [675, 461] width 678 height 94
click at [479, 414] on p "The highest average fees are typically charged by managers based in [GEOGRAPHIC…" at bounding box center [675, 461] width 678 height 94
drag, startPoint x: 478, startPoint y: 365, endPoint x: 407, endPoint y: 310, distance: 90.1
click at [407, 414] on p "The highest average fees are typically charged by managers based in [GEOGRAPHIC…" at bounding box center [675, 461] width 678 height 94
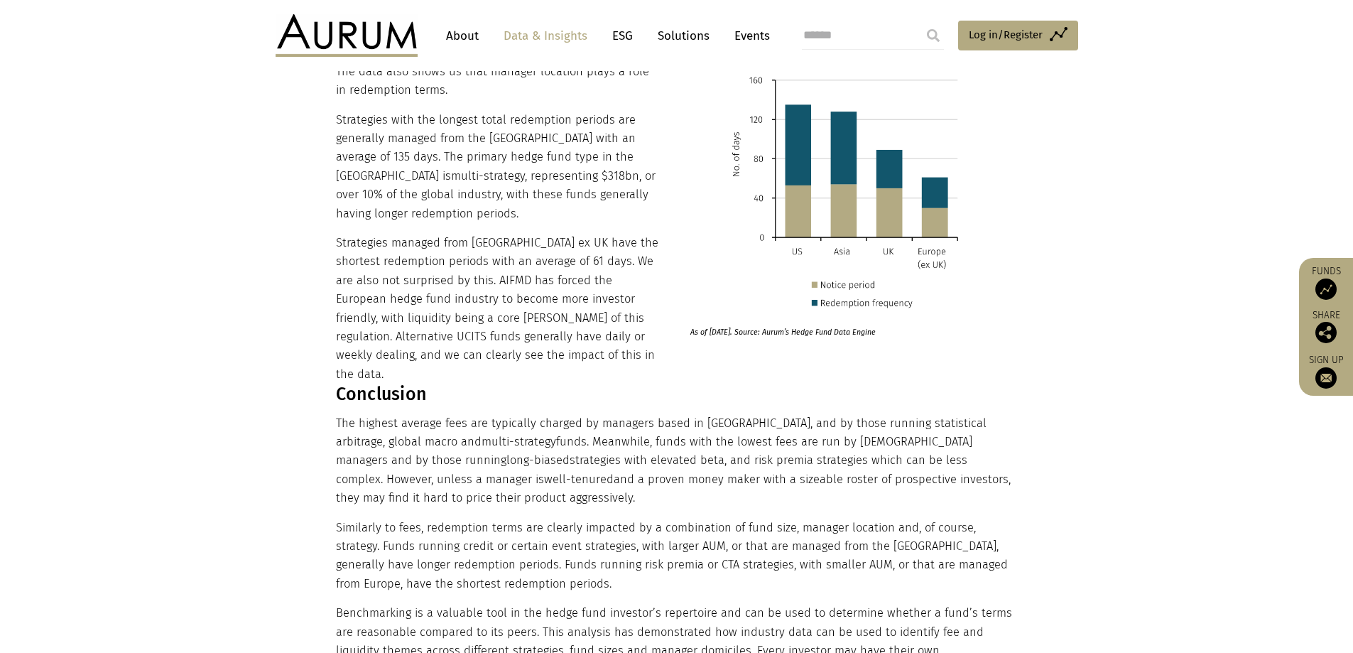
click at [482, 435] on span "multi-strategy" at bounding box center [519, 441] width 75 height 13
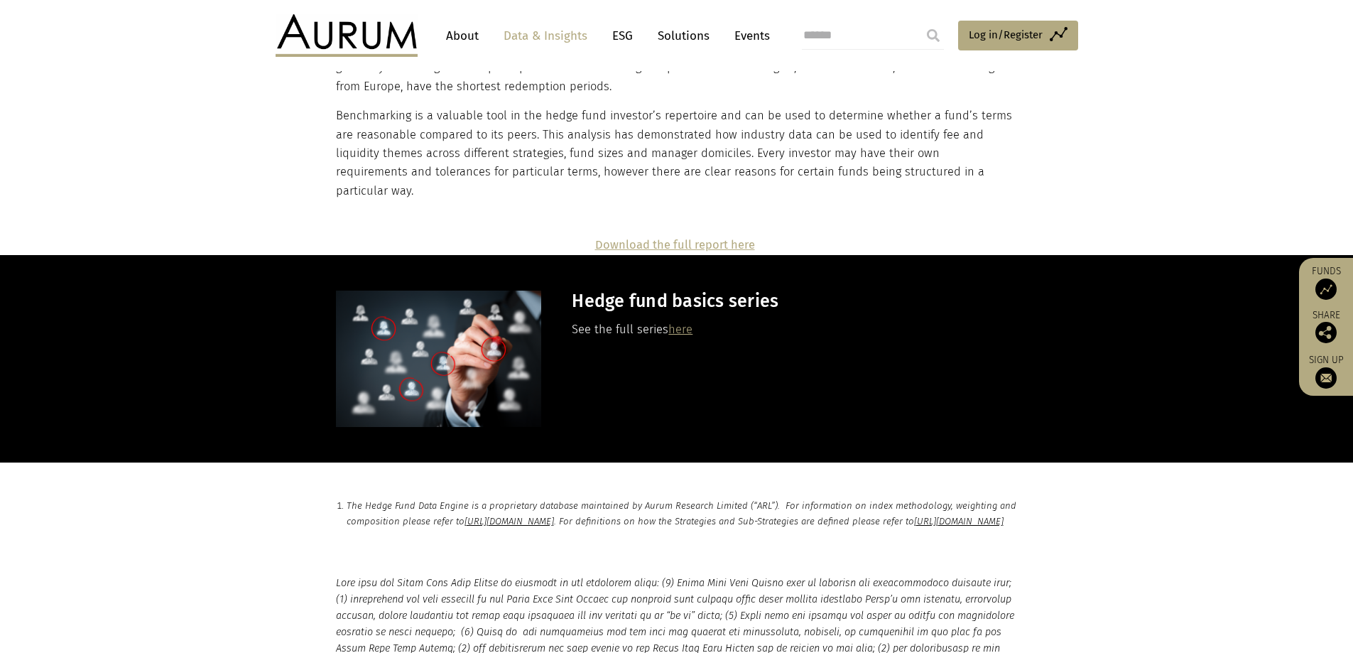
scroll to position [9659, 0]
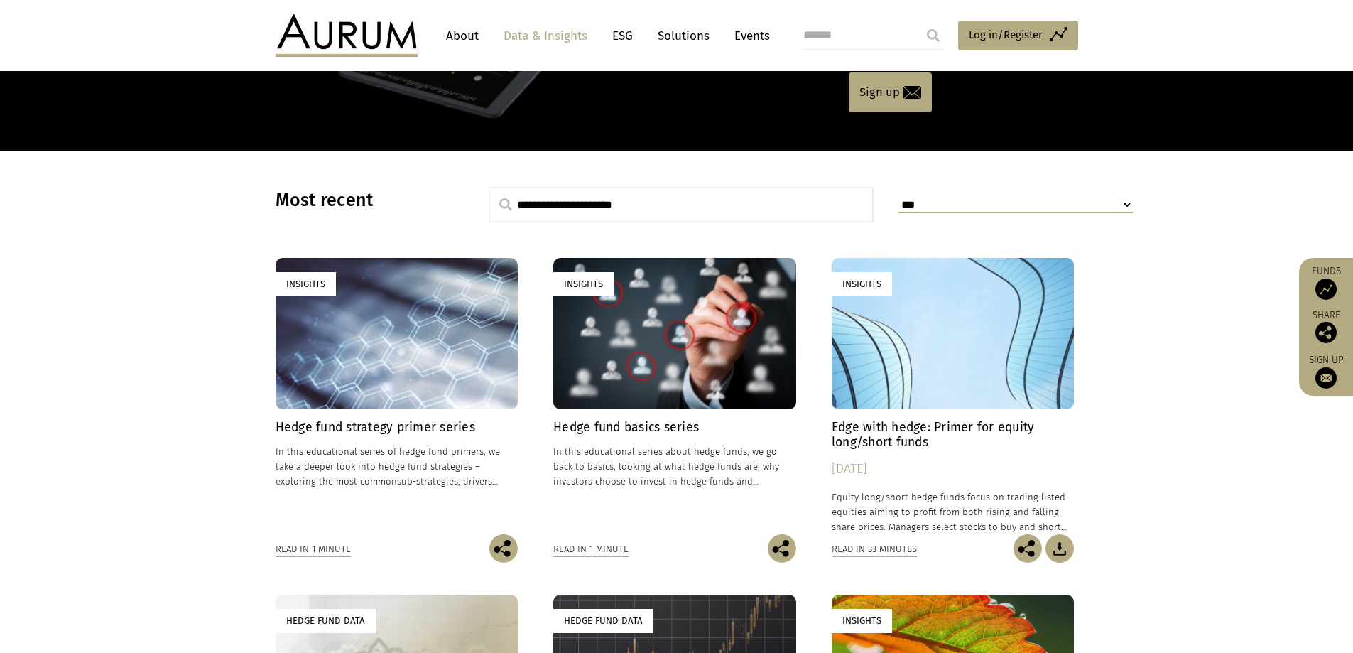
scroll to position [337, 0]
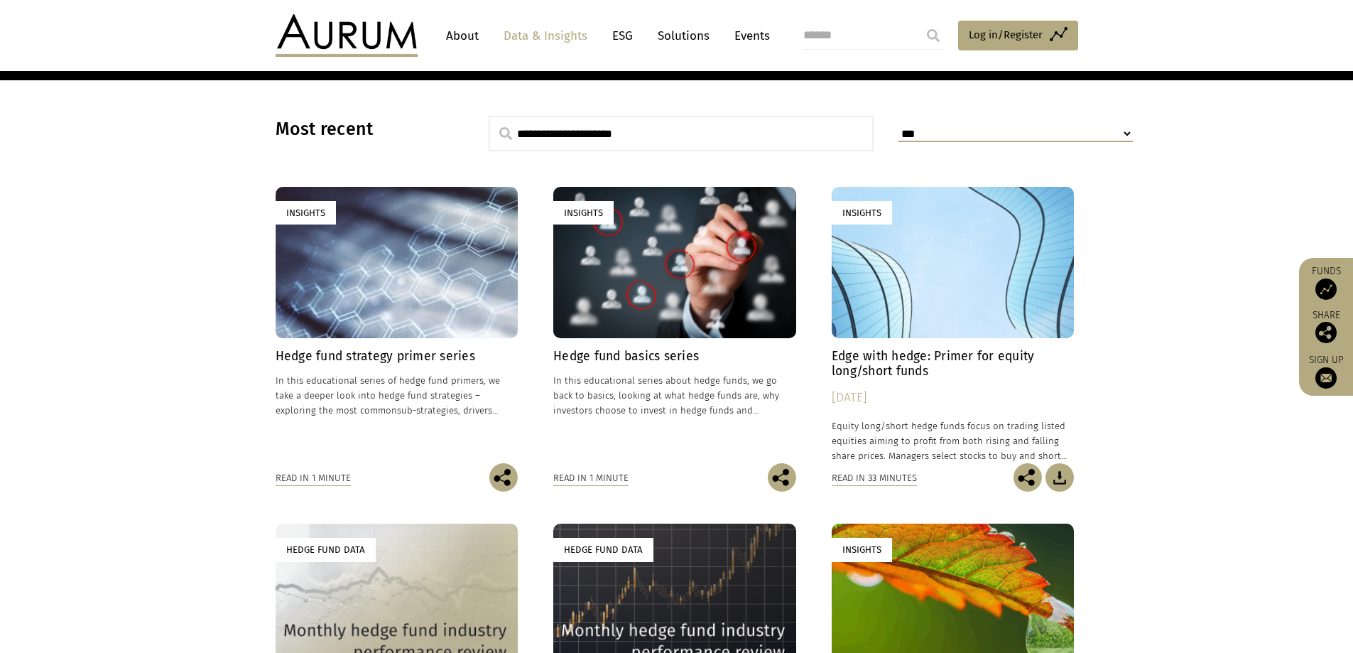
click at [694, 284] on div "Insights" at bounding box center [674, 262] width 243 height 151
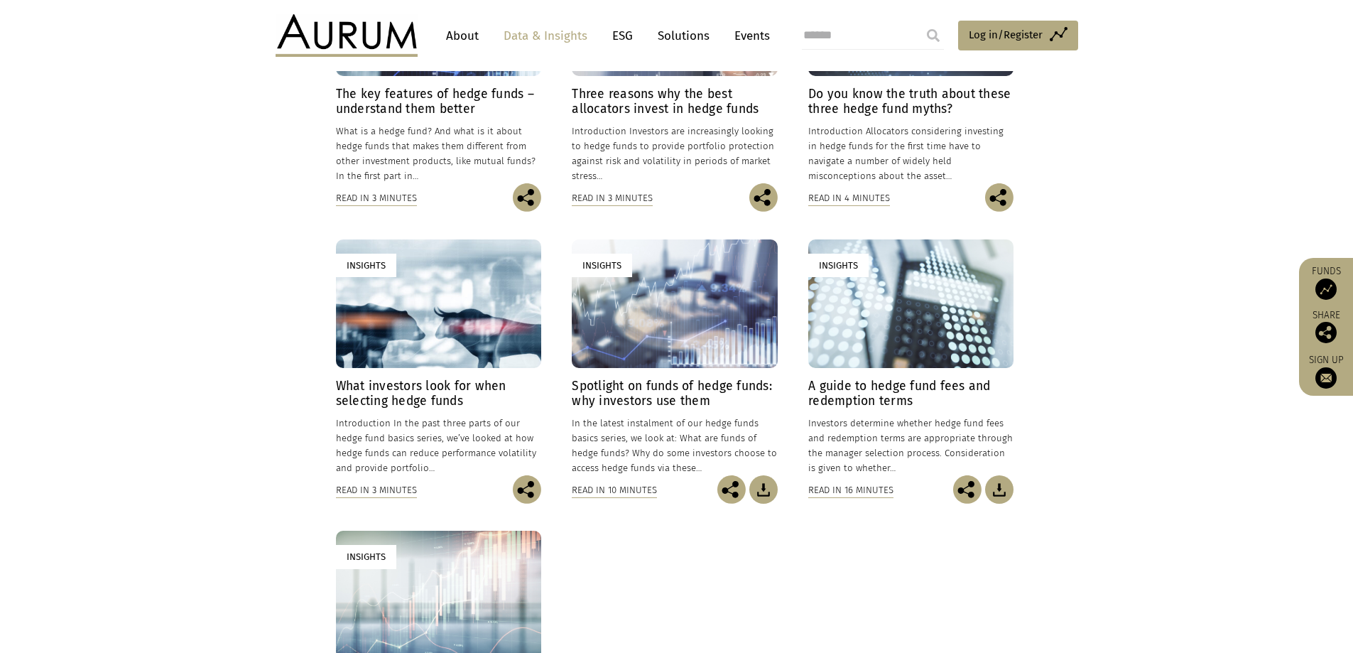
scroll to position [426, 0]
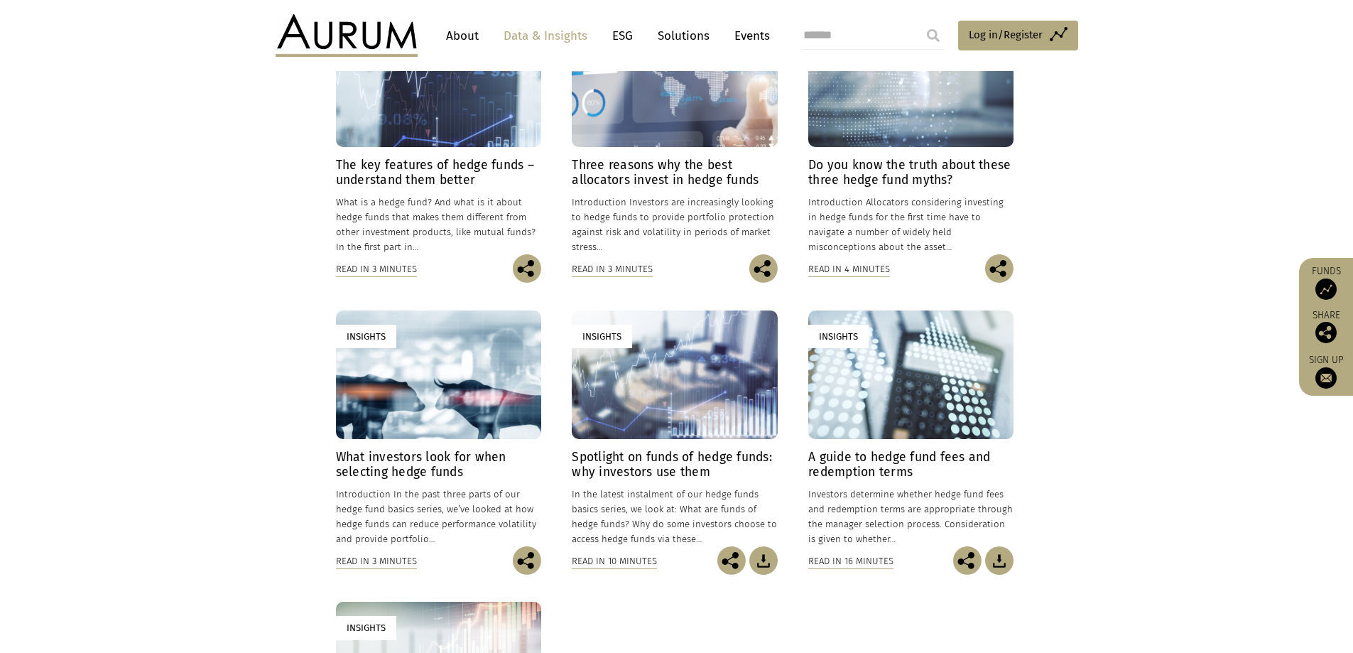
click at [973, 126] on div "Insights" at bounding box center [910, 82] width 205 height 129
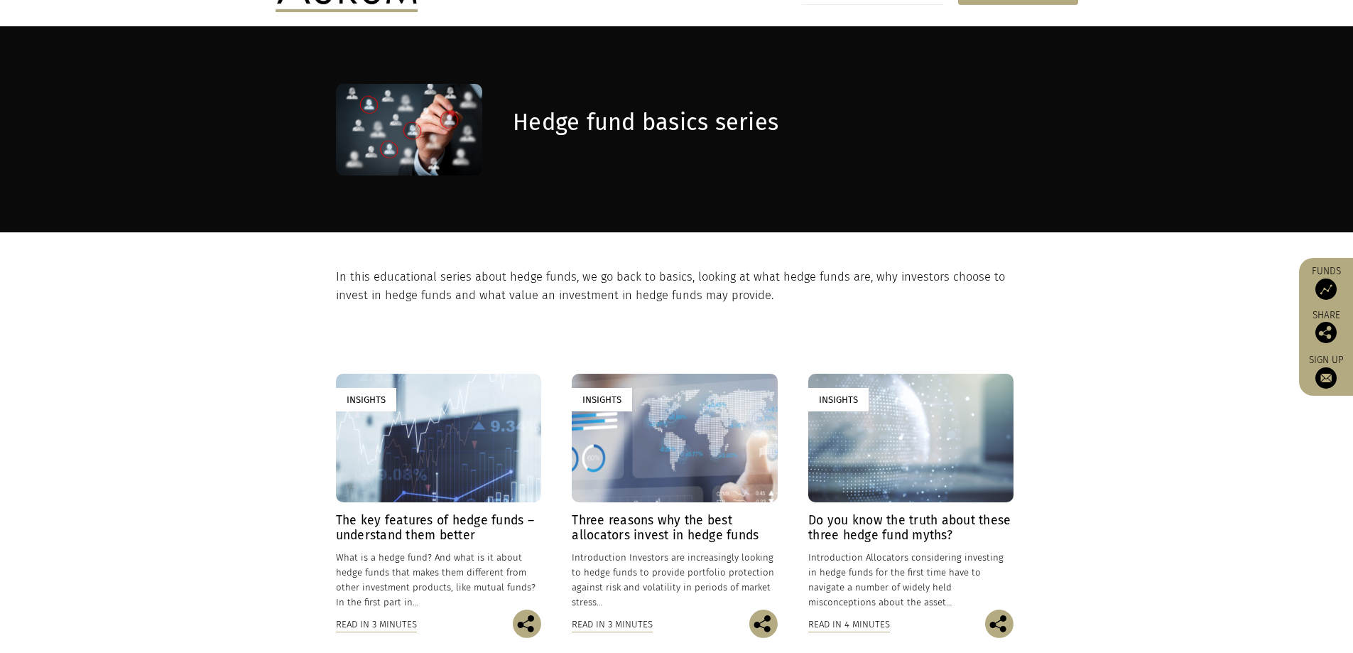
scroll to position [0, 0]
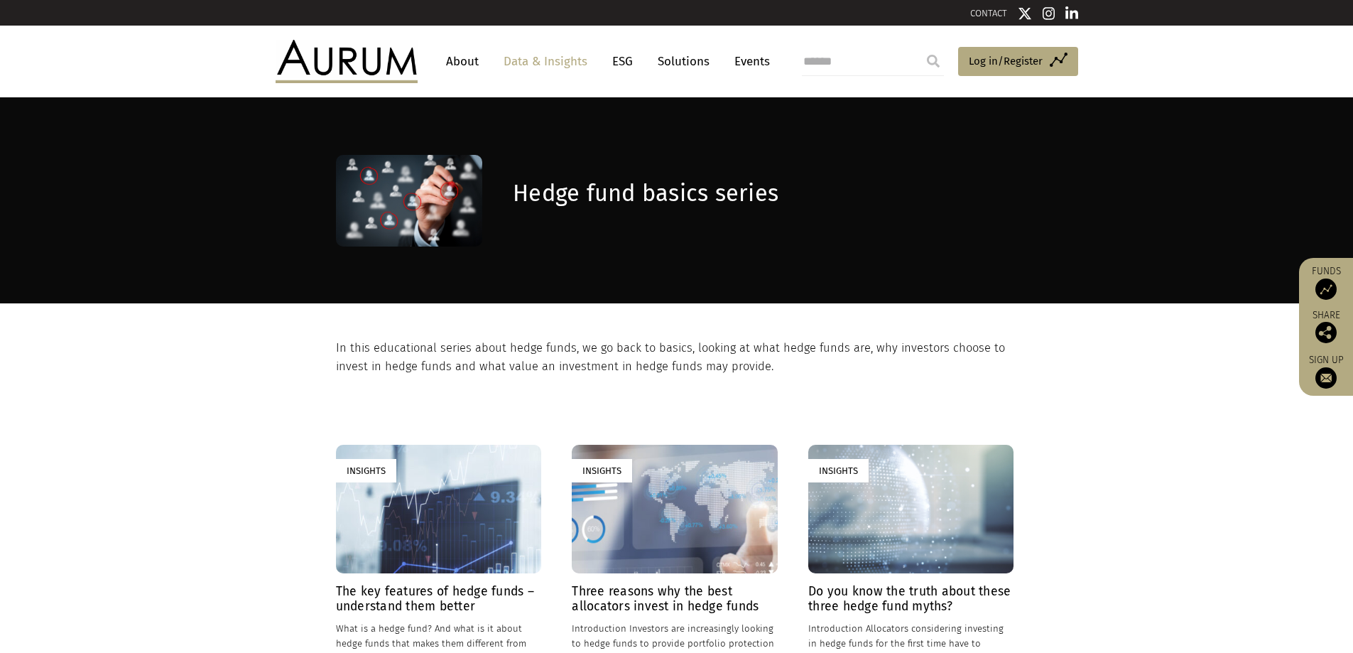
click at [580, 61] on link "Data & Insights" at bounding box center [545, 61] width 98 height 26
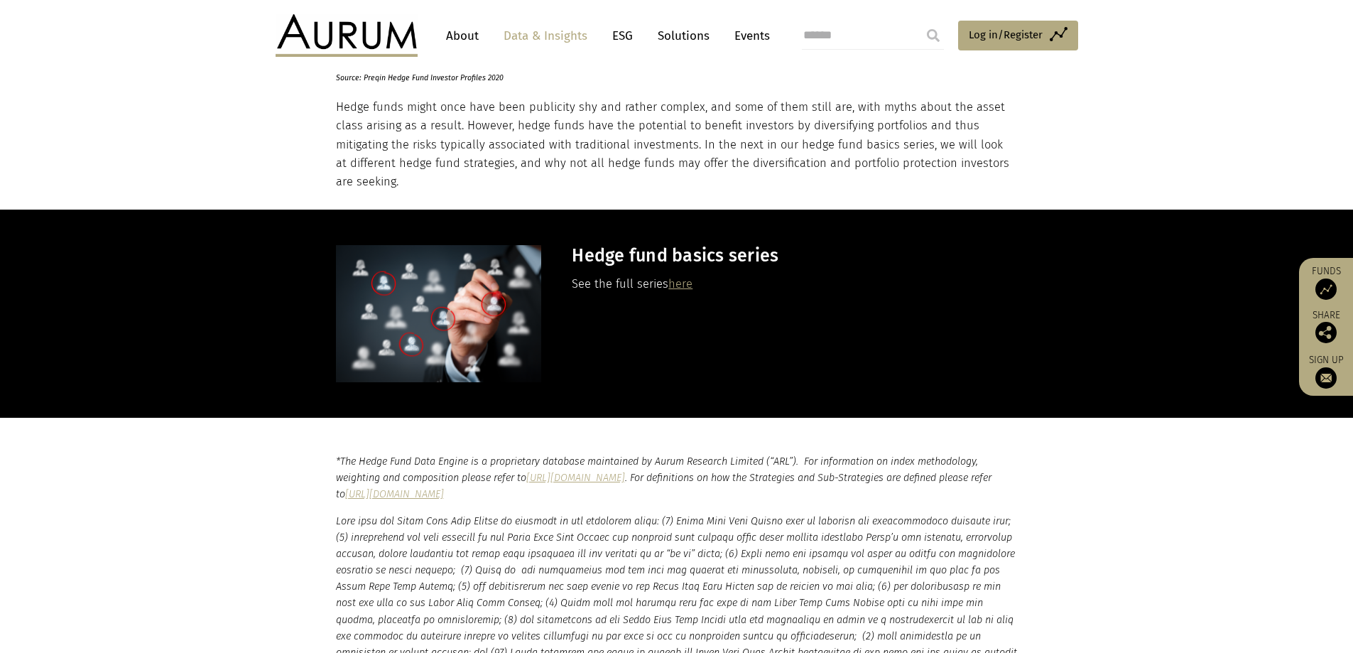
scroll to position [2273, 0]
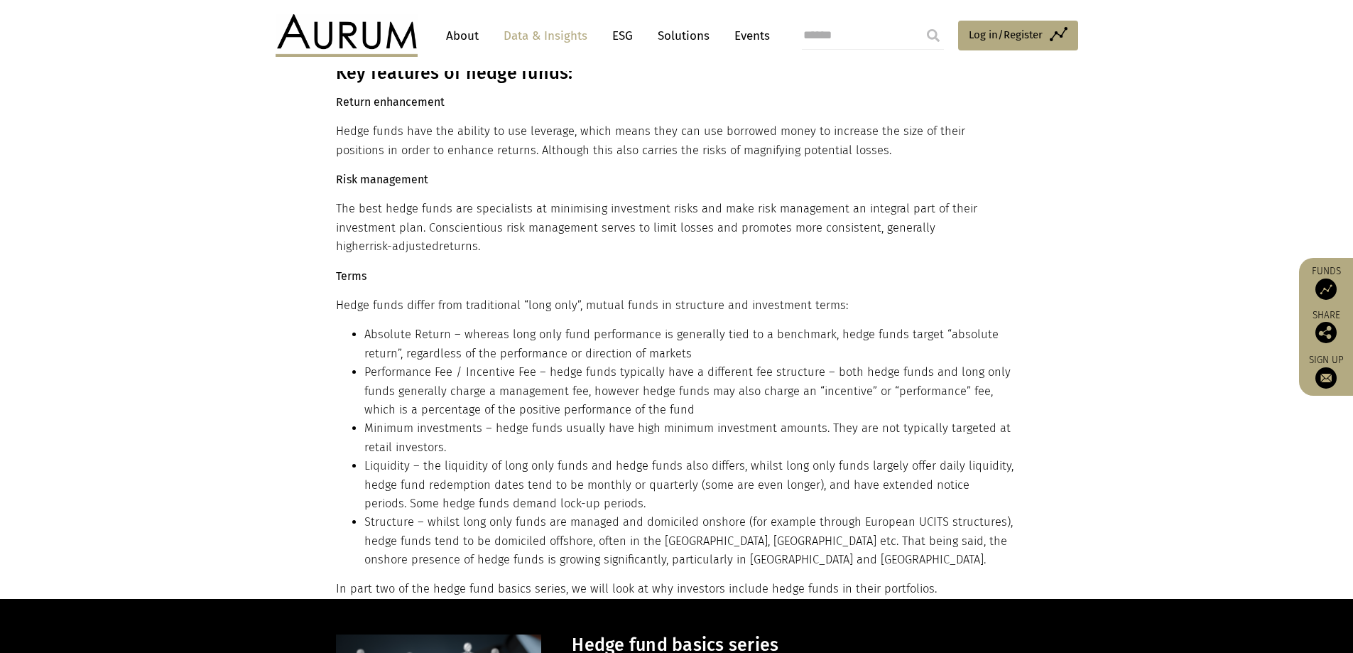
scroll to position [1634, 0]
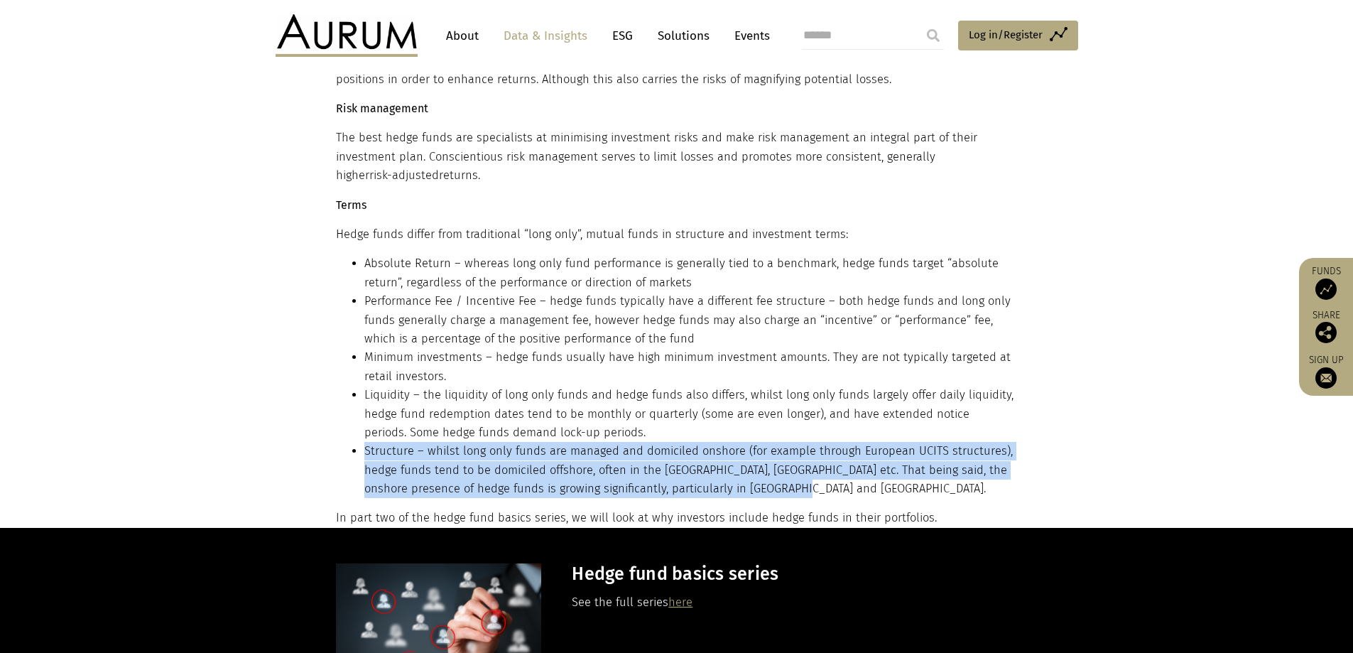
drag, startPoint x: 366, startPoint y: 452, endPoint x: 850, endPoint y: 489, distance: 485.1
click at [850, 489] on li "Structure – whilst long only funds are managed and domiciled onshore (for examp…" at bounding box center [689, 470] width 650 height 56
copy li "Structure – whilst long only funds are managed and domiciled onshore (for examp…"
click at [727, 456] on li "Structure – whilst long only funds are managed and domiciled onshore (for examp…" at bounding box center [689, 470] width 650 height 56
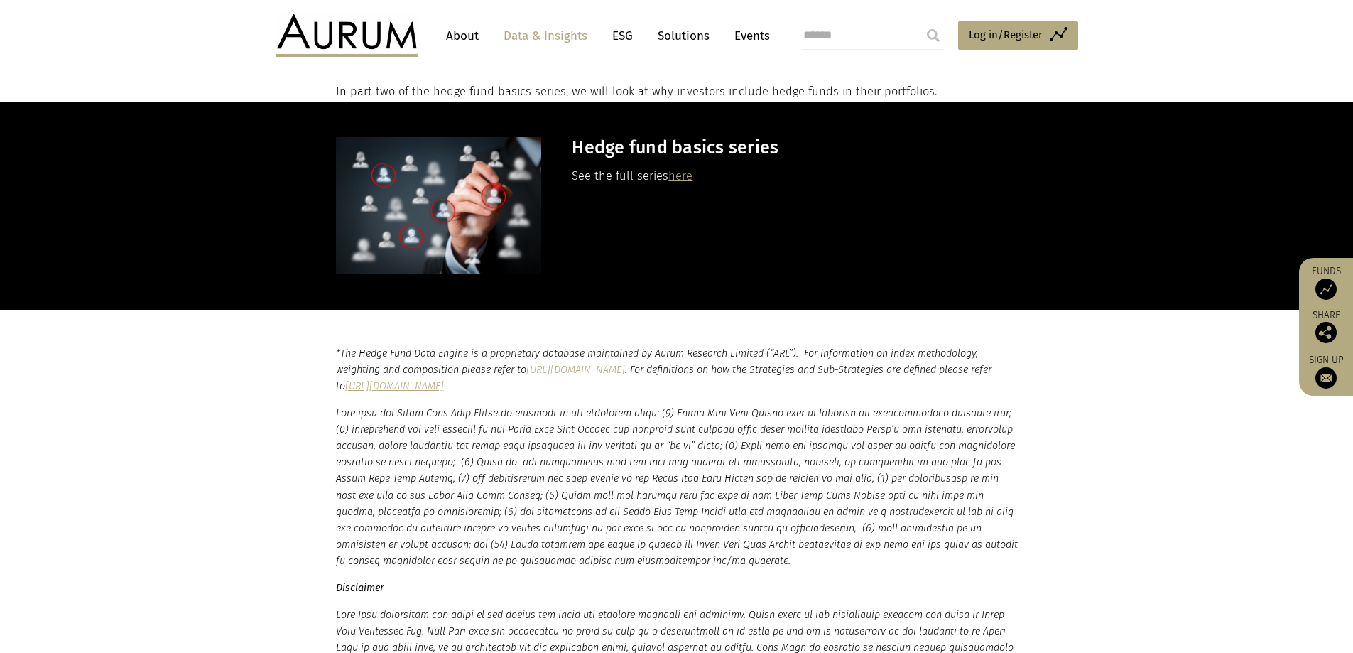
scroll to position [1847, 0]
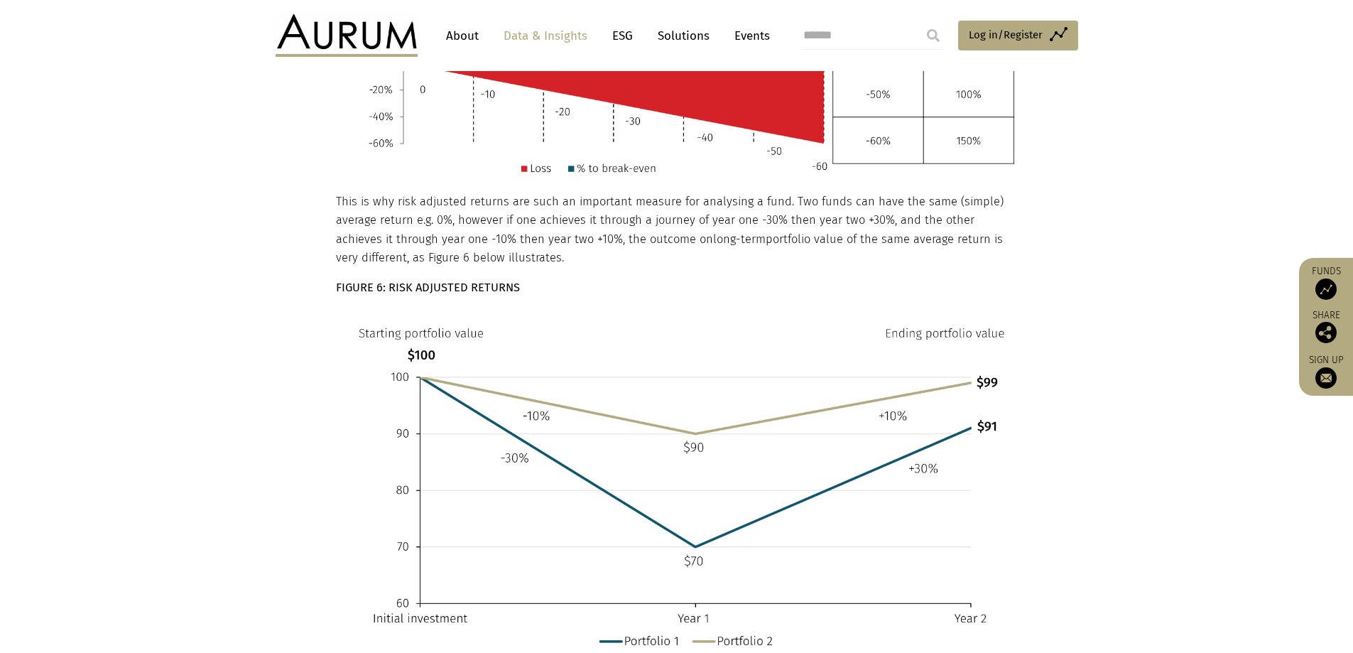
scroll to position [2415, 0]
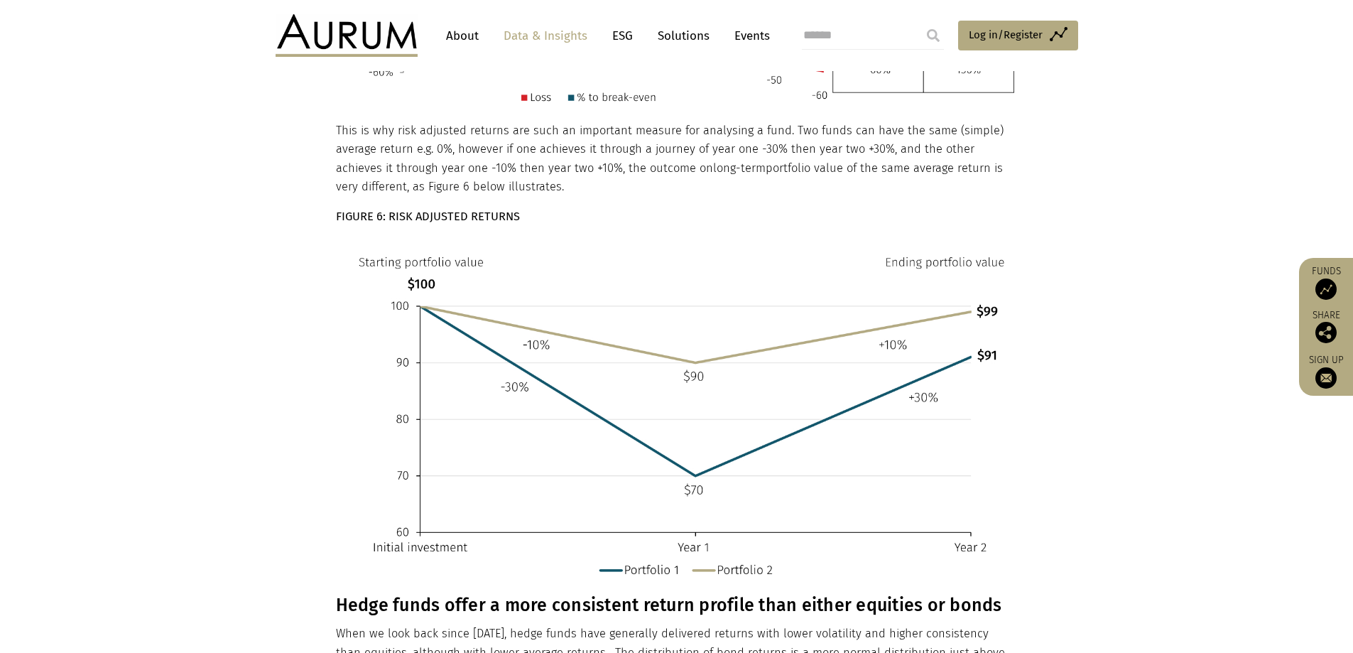
drag, startPoint x: 1277, startPoint y: 484, endPoint x: 1293, endPoint y: 487, distance: 15.8
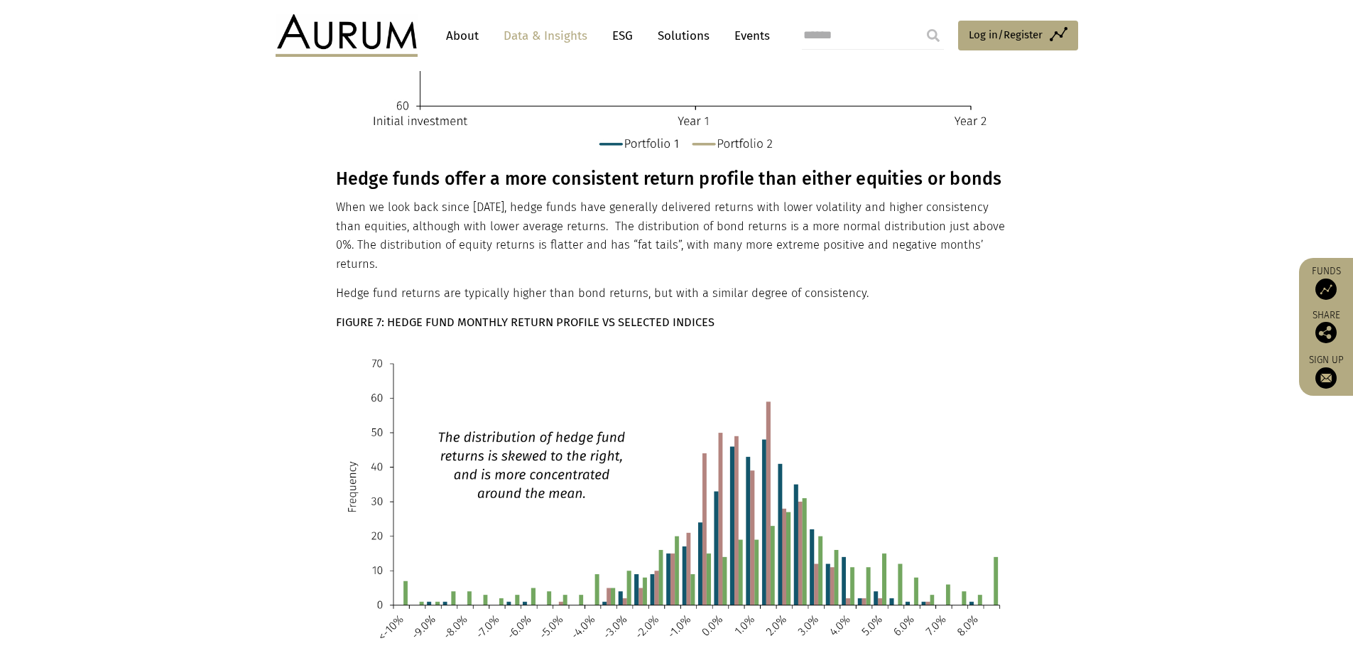
scroll to position [2912, 0]
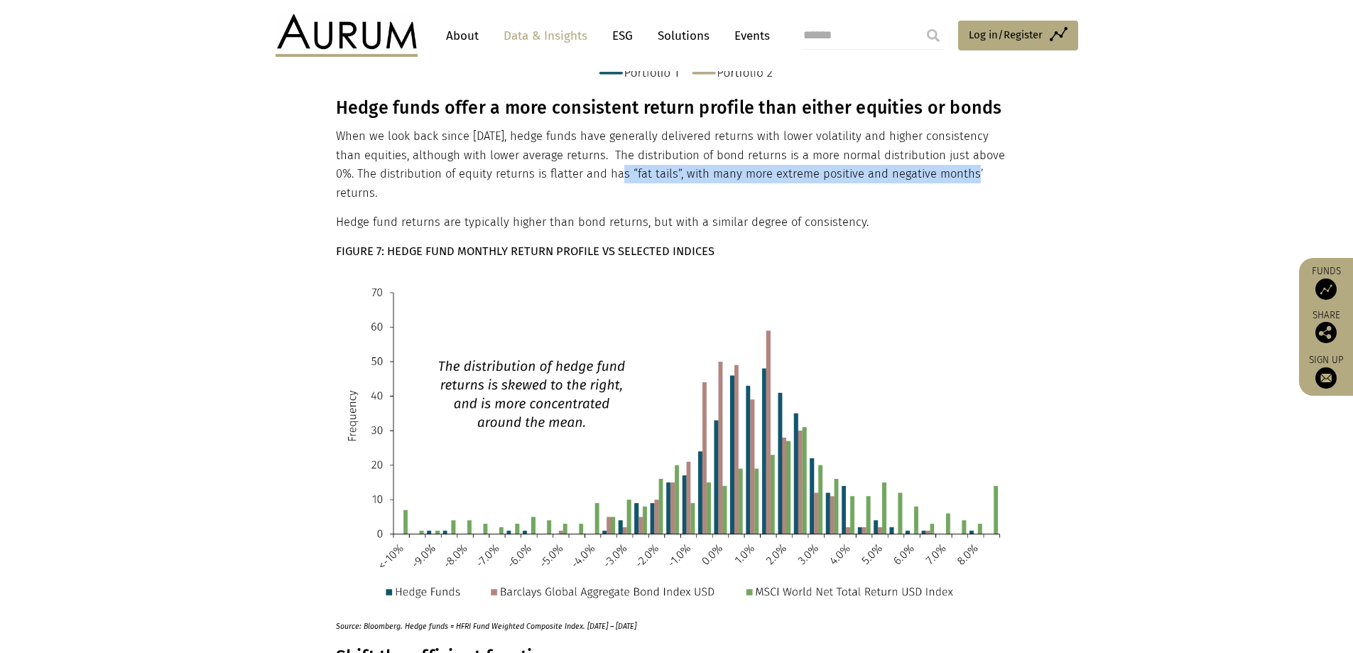
drag, startPoint x: 584, startPoint y: 158, endPoint x: 926, endPoint y: 161, distance: 342.3
click at [926, 161] on p "When we look back since 2000, hedge funds have generally delivered returns with…" at bounding box center [675, 164] width 678 height 75
click at [854, 156] on p "When we look back since 2000, hedge funds have generally delivered returns with…" at bounding box center [675, 164] width 678 height 75
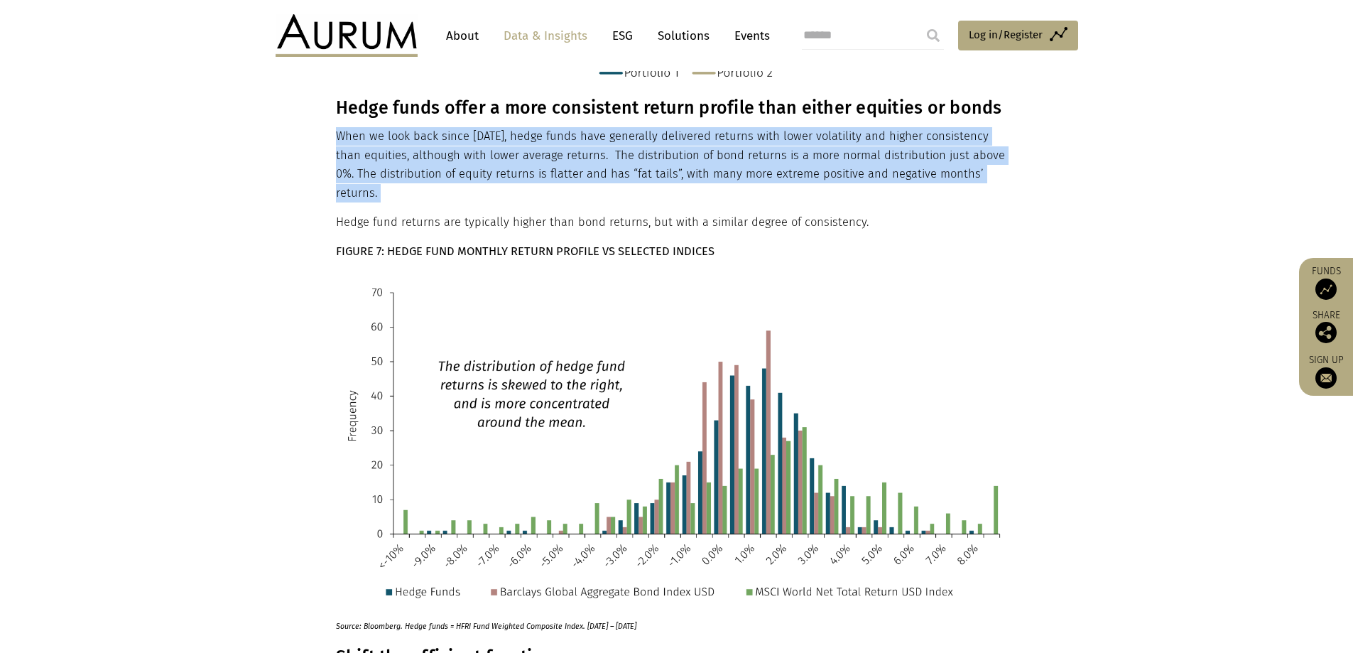
click at [854, 156] on p "When we look back since 2000, hedge funds have generally delivered returns with…" at bounding box center [675, 164] width 678 height 75
click at [751, 156] on p "When we look back since 2000, hedge funds have generally delivered returns with…" at bounding box center [675, 164] width 678 height 75
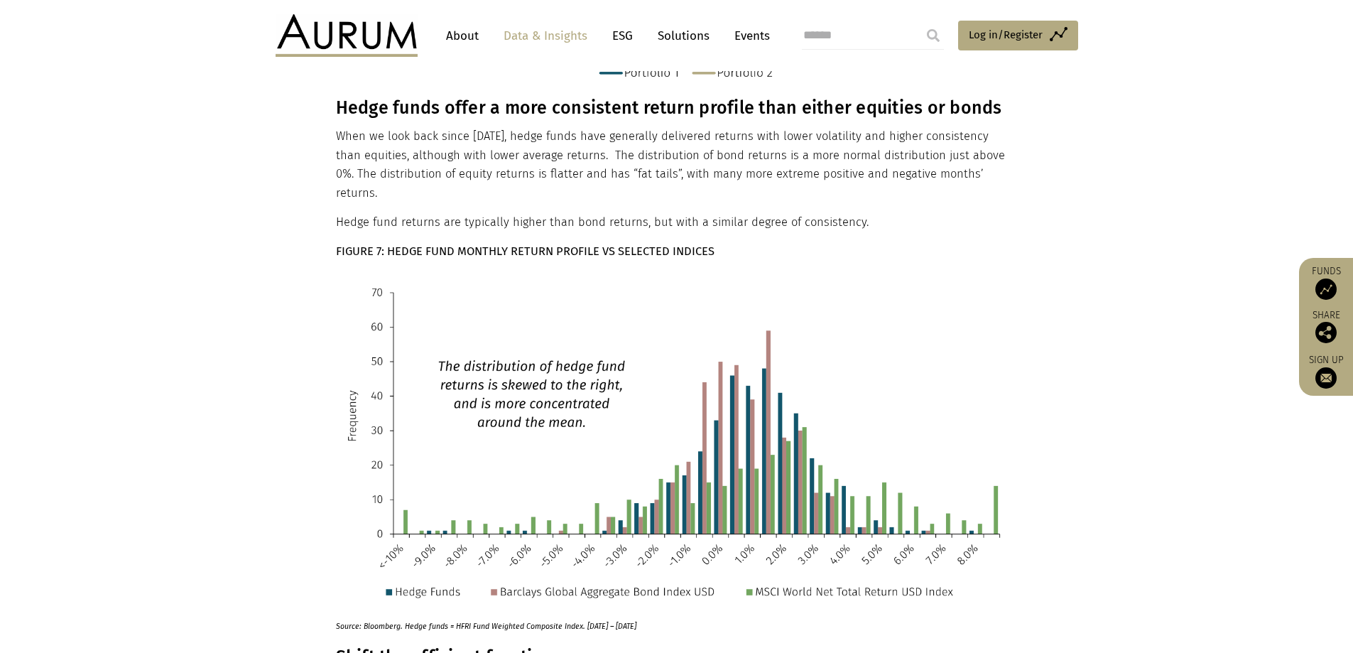
click at [751, 156] on p "When we look back since 2000, hedge funds have generally delivered returns with…" at bounding box center [675, 164] width 678 height 75
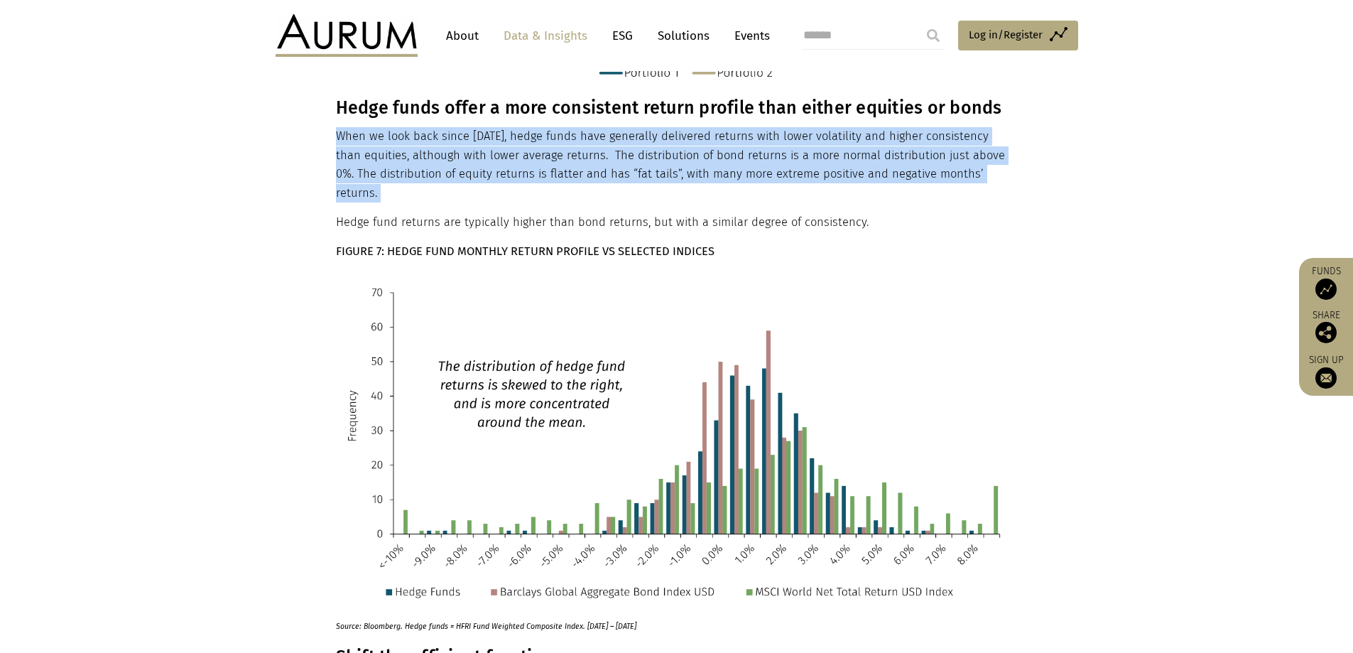
click at [751, 156] on p "When we look back since 2000, hedge funds have generally delivered returns with…" at bounding box center [675, 164] width 678 height 75
click at [698, 156] on p "When we look back since 2000, hedge funds have generally delivered returns with…" at bounding box center [675, 164] width 678 height 75
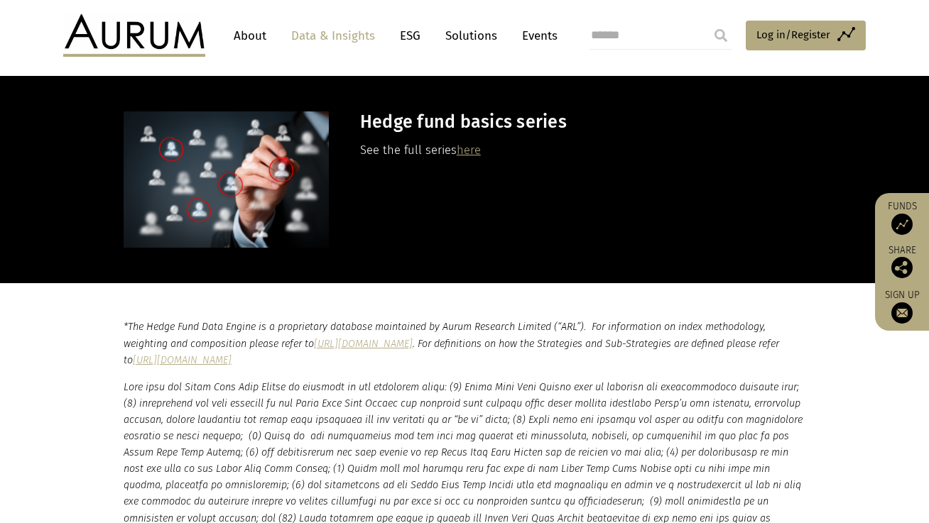
scroll to position [3906, 0]
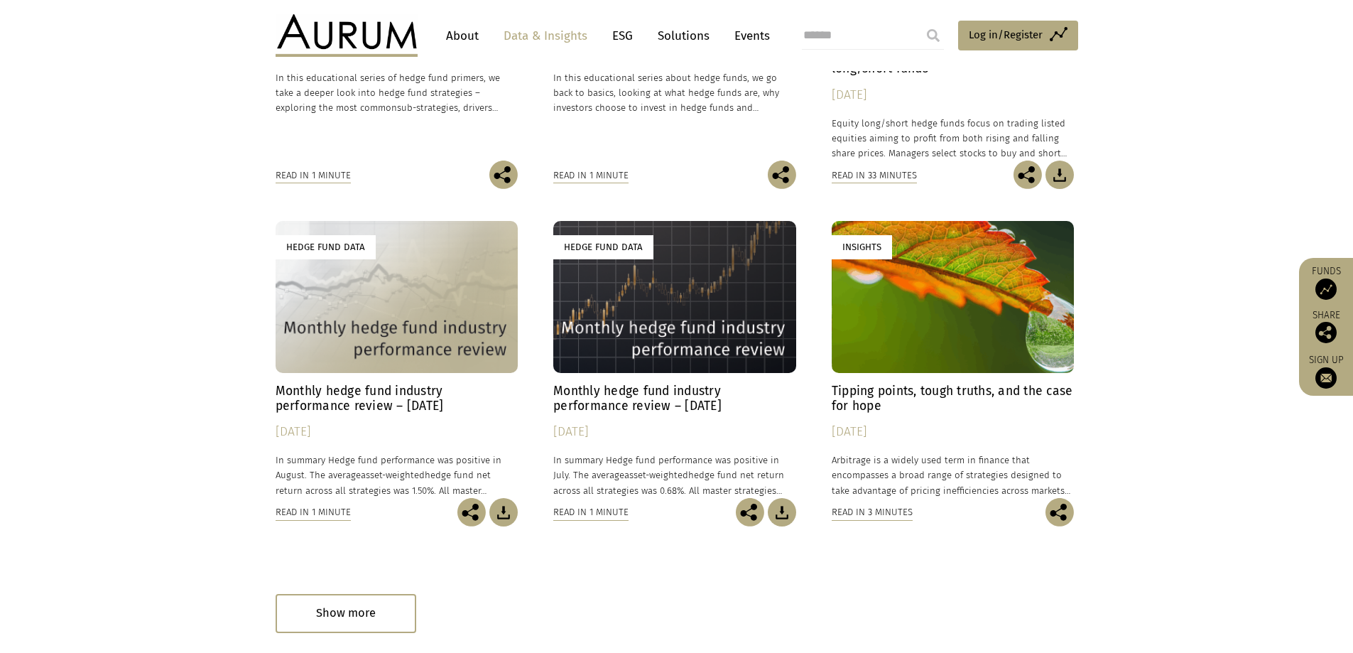
scroll to position [781, 0]
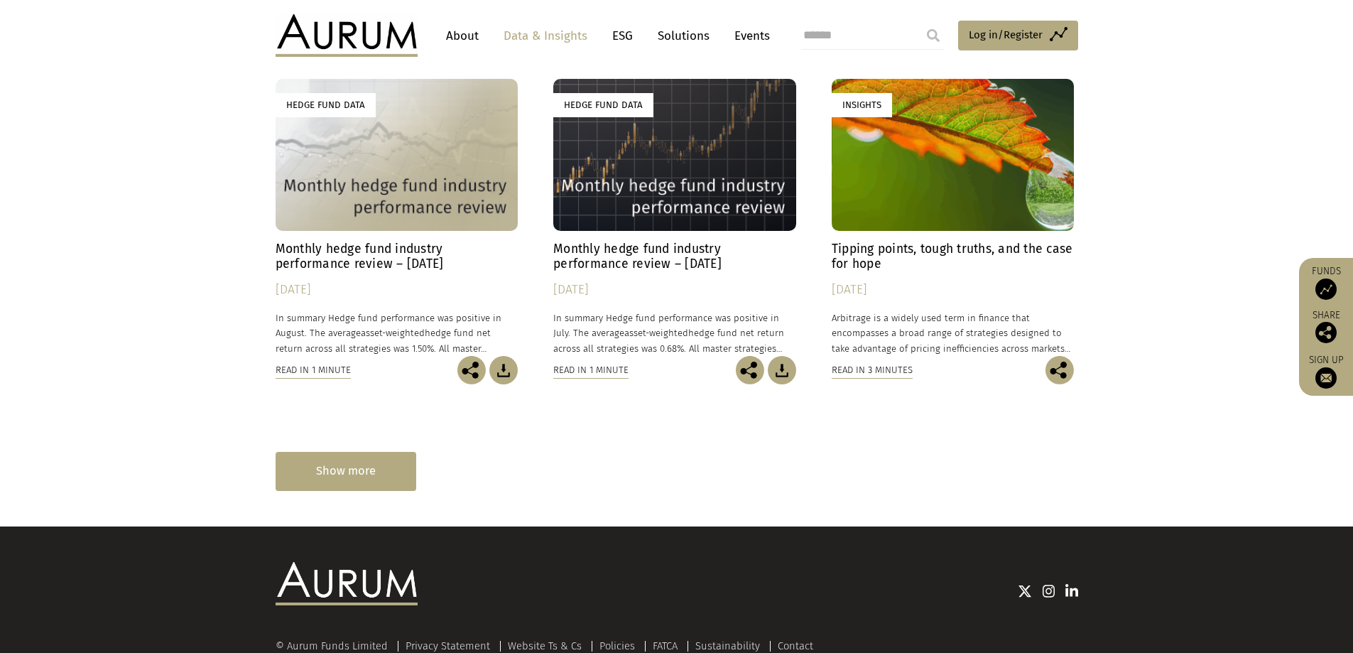
click at [312, 479] on div "Show more" at bounding box center [346, 471] width 141 height 39
